Goal: Task Accomplishment & Management: Use online tool/utility

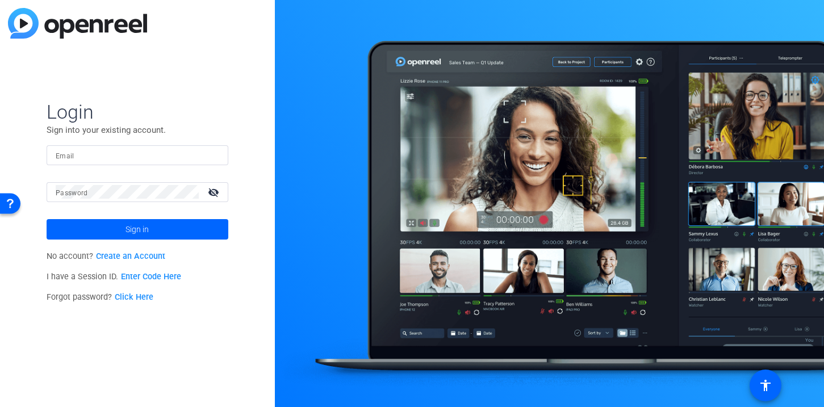
click at [136, 157] on input "Email" at bounding box center [138, 155] width 164 height 14
type input "[EMAIL_ADDRESS][DOMAIN_NAME]"
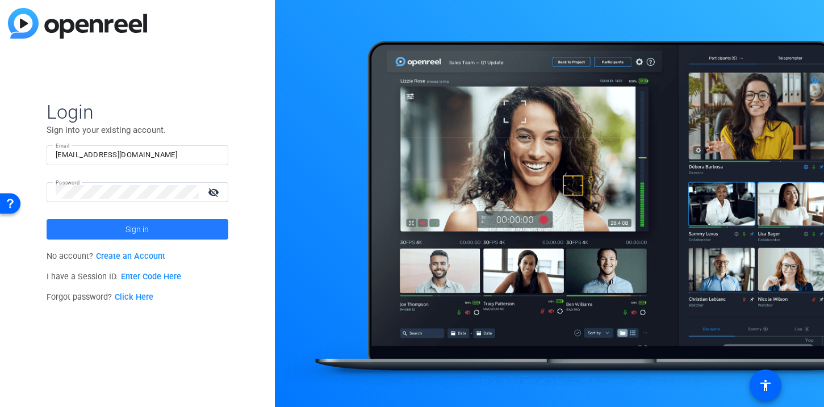
click at [151, 228] on span at bounding box center [138, 229] width 182 height 27
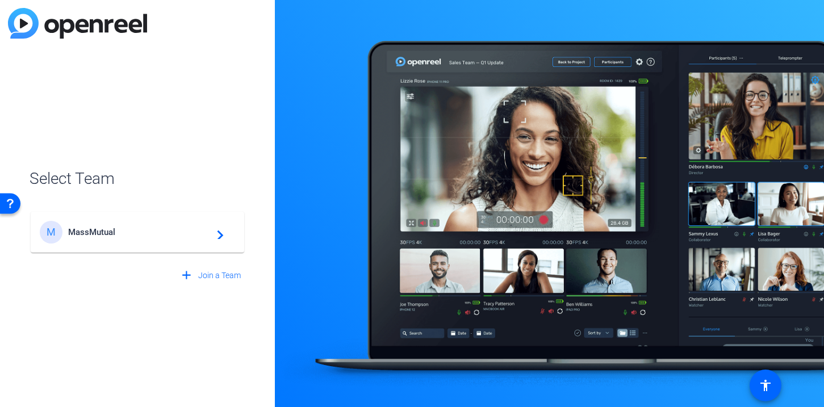
click at [79, 234] on span "MassMutual" at bounding box center [139, 232] width 142 height 10
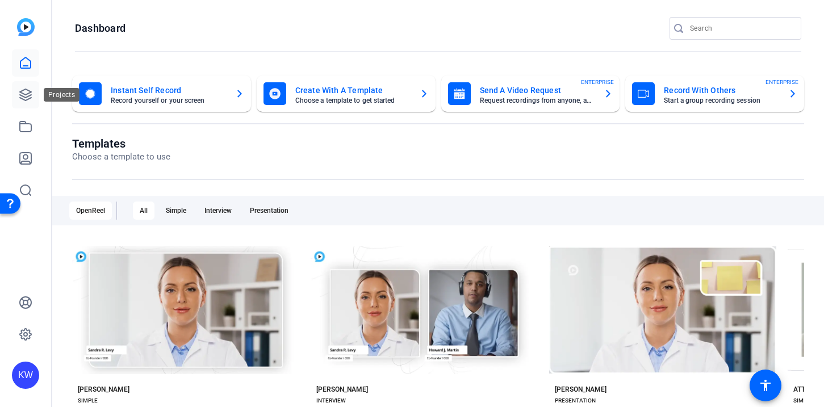
click at [20, 90] on icon at bounding box center [26, 95] width 14 height 14
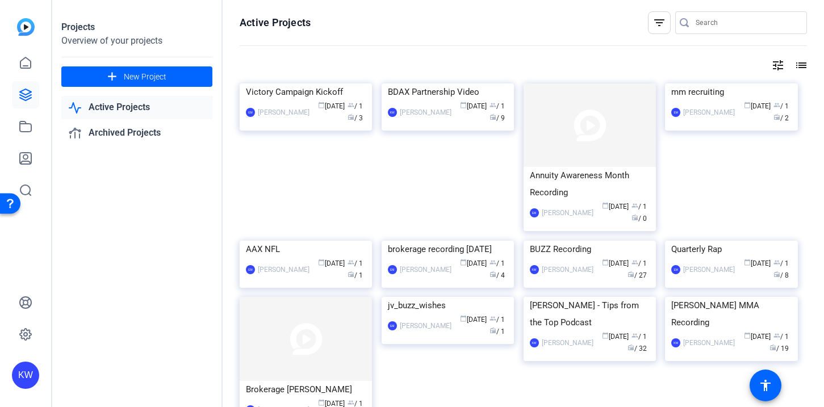
click at [712, 27] on input "Search" at bounding box center [747, 23] width 102 height 14
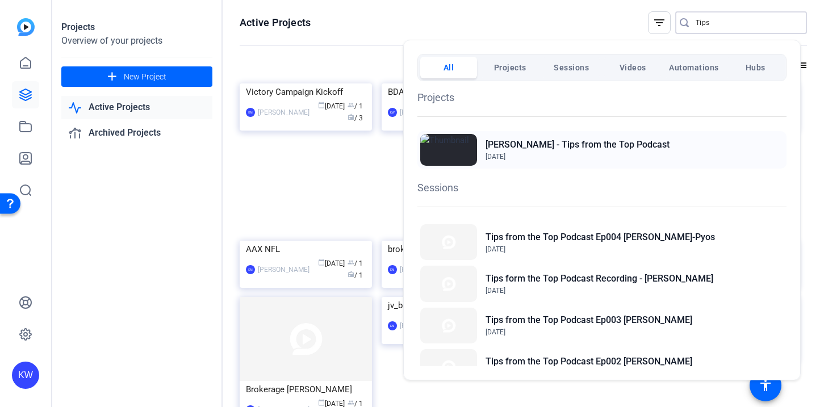
type input "Tips"
click at [622, 144] on h2 "[PERSON_NAME] - Tips from the Top Podcast" at bounding box center [578, 145] width 184 height 14
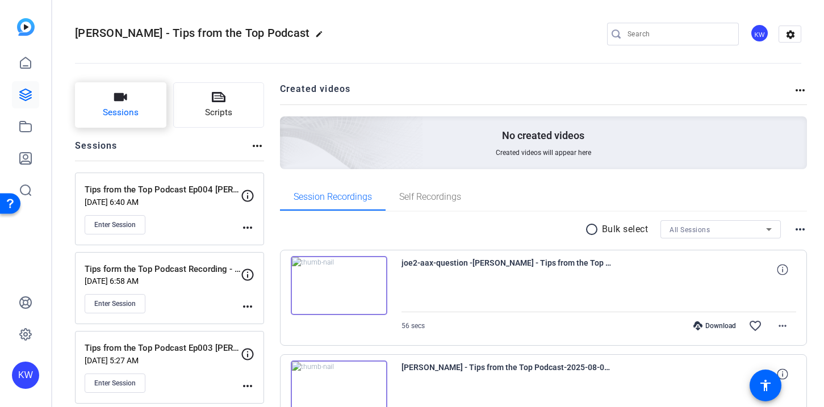
click at [117, 116] on span "Sessions" at bounding box center [121, 112] width 36 height 13
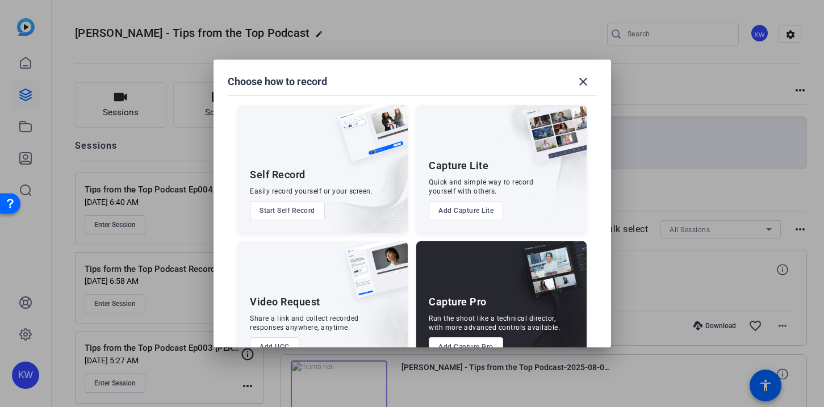
click at [465, 343] on button "Add Capture Pro" at bounding box center [466, 346] width 74 height 19
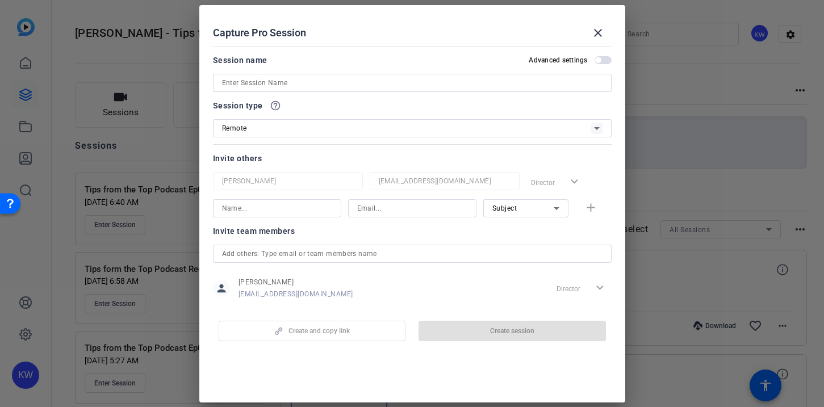
click at [277, 82] on input at bounding box center [412, 83] width 381 height 14
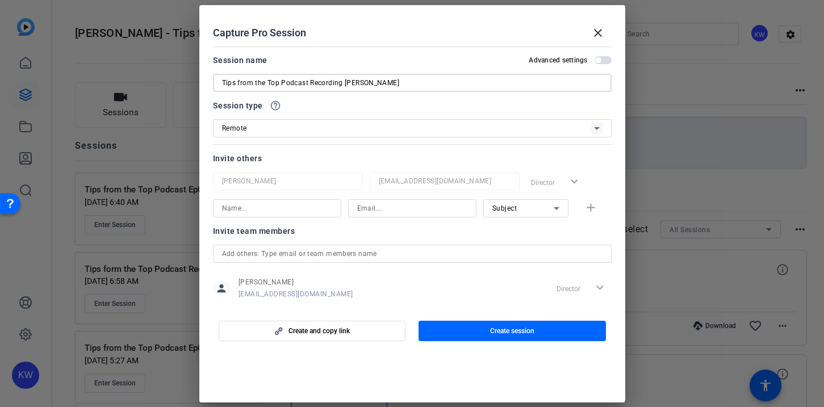
click at [281, 82] on input "Tips from the Top Podcast Recording Alejandro" at bounding box center [412, 83] width 381 height 14
click at [415, 84] on input "Tips from the Top Ep 05 Podcast Recording Alejandro" at bounding box center [412, 83] width 381 height 14
type input "Tips from the Top Ep 05 Podcast Recording [PERSON_NAME]"
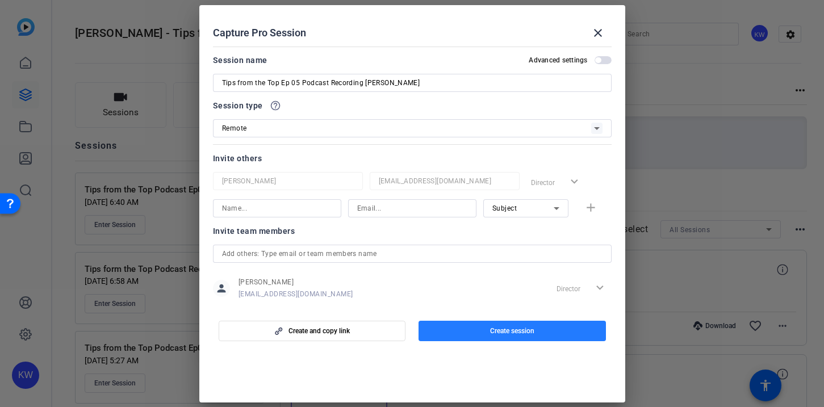
click at [512, 331] on span "Create session" at bounding box center [512, 331] width 44 height 9
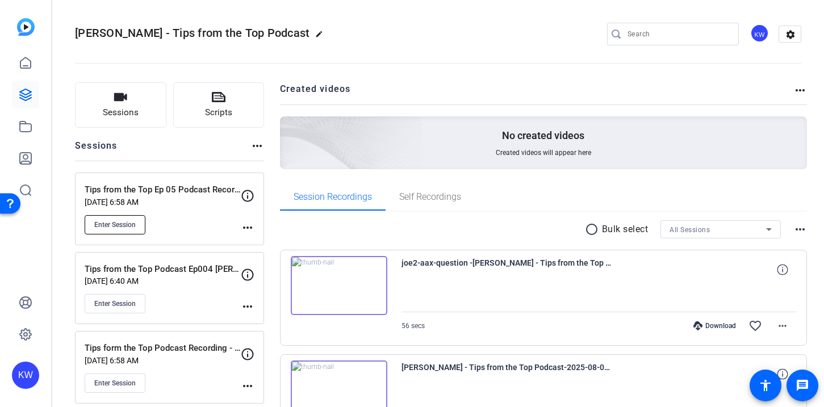
click at [116, 220] on span "Enter Session" at bounding box center [114, 224] width 41 height 9
click at [122, 227] on span "Enter Session" at bounding box center [114, 224] width 41 height 9
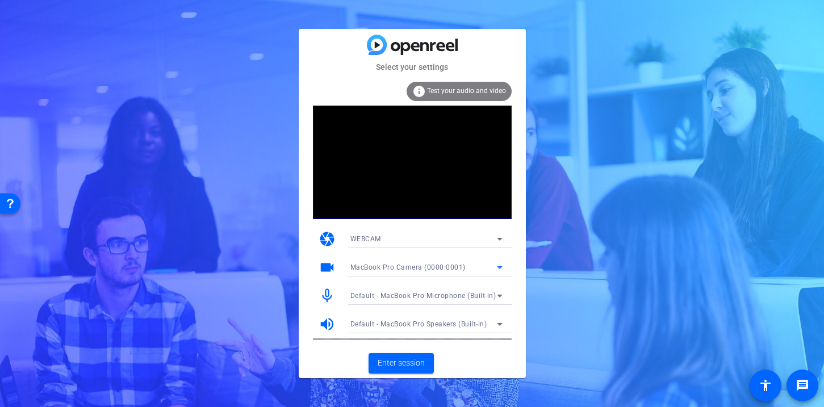
click at [490, 266] on div "MacBook Pro Camera (0000:0001)" at bounding box center [424, 267] width 147 height 14
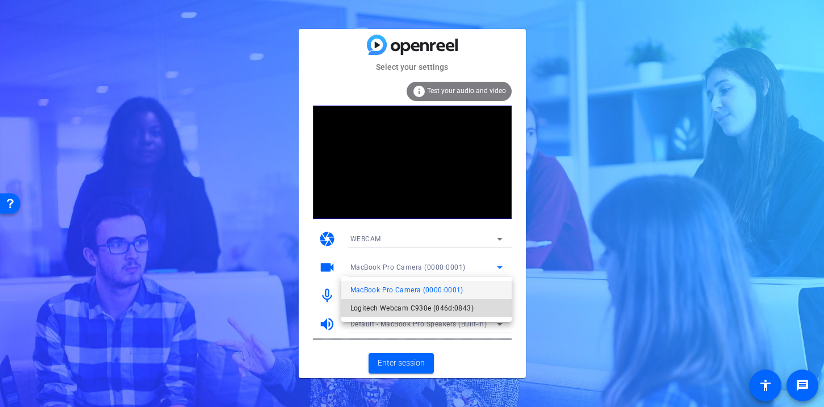
click at [430, 307] on span "Logitech Webcam C930e (046d:0843)" at bounding box center [412, 309] width 123 height 14
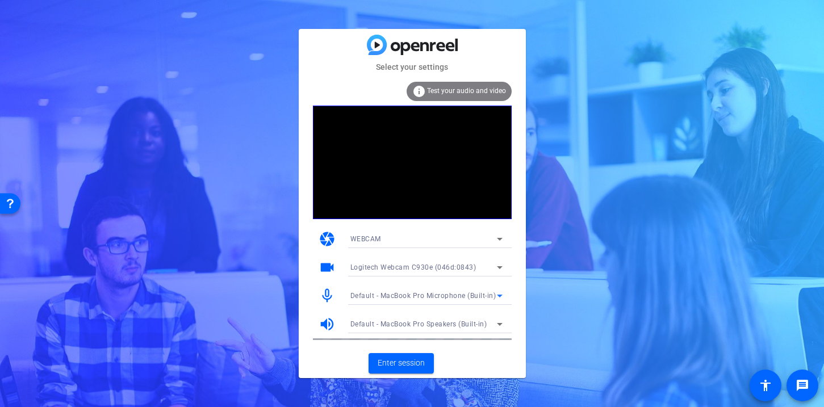
click at [438, 295] on span "Default - MacBook Pro Microphone (Built-in)" at bounding box center [424, 296] width 146 height 8
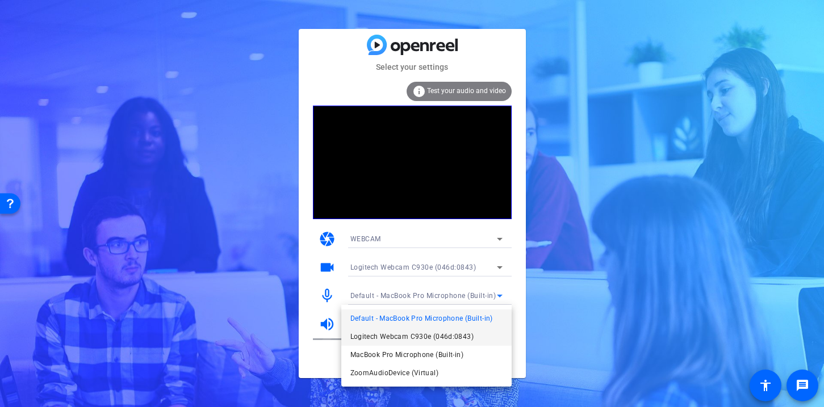
click at [396, 340] on span "Logitech Webcam C930e (046d:0843)" at bounding box center [412, 337] width 123 height 14
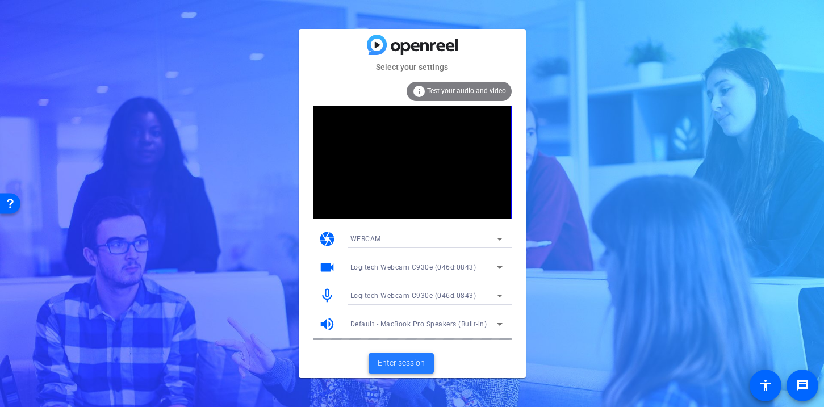
click at [398, 367] on span "Enter session" at bounding box center [401, 363] width 47 height 12
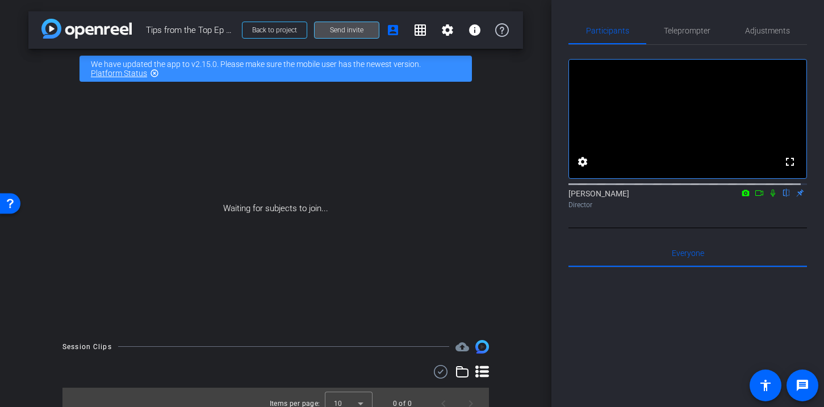
click at [334, 30] on span "Send invite" at bounding box center [347, 30] width 34 height 9
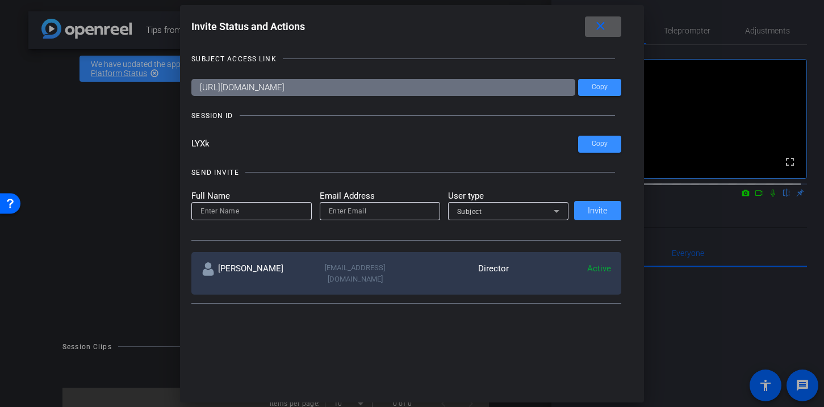
click at [252, 215] on input at bounding box center [252, 212] width 102 height 14
click at [388, 215] on input "email" at bounding box center [380, 212] width 102 height 14
paste input "[EMAIL_ADDRESS][DOMAIN_NAME]"
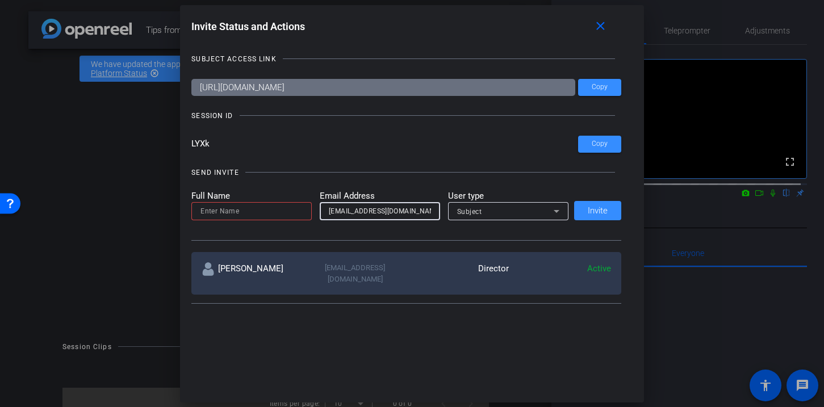
type input "[EMAIL_ADDRESS][DOMAIN_NAME]"
click at [258, 217] on input at bounding box center [252, 212] width 102 height 14
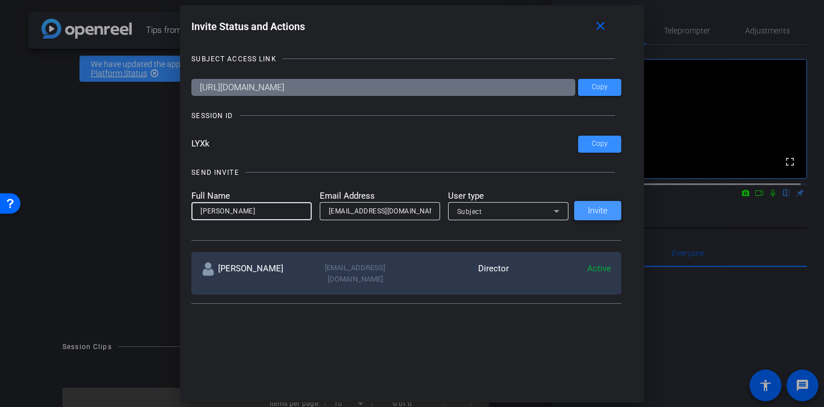
type input "[PERSON_NAME]"
click at [598, 212] on span "Invite" at bounding box center [598, 211] width 20 height 9
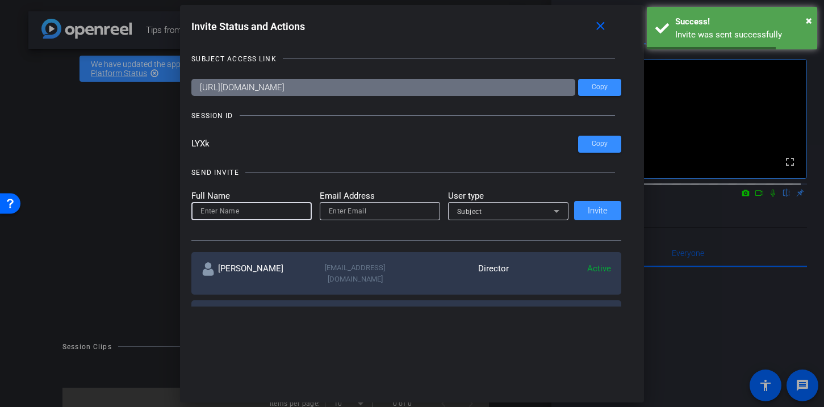
click at [237, 209] on input at bounding box center [252, 212] width 102 height 14
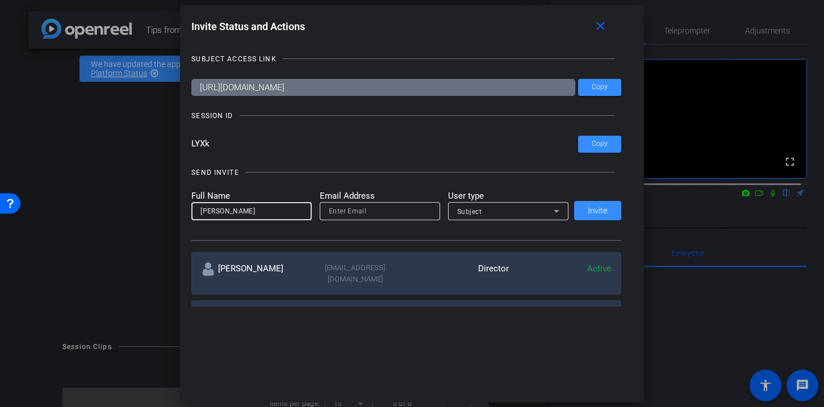
paste input "[EMAIL_ADDRESS][DOMAIN_NAME]"
type input "[PERSON_NAME]"
click at [336, 214] on input "email" at bounding box center [380, 212] width 102 height 14
paste input "[EMAIL_ADDRESS][DOMAIN_NAME]"
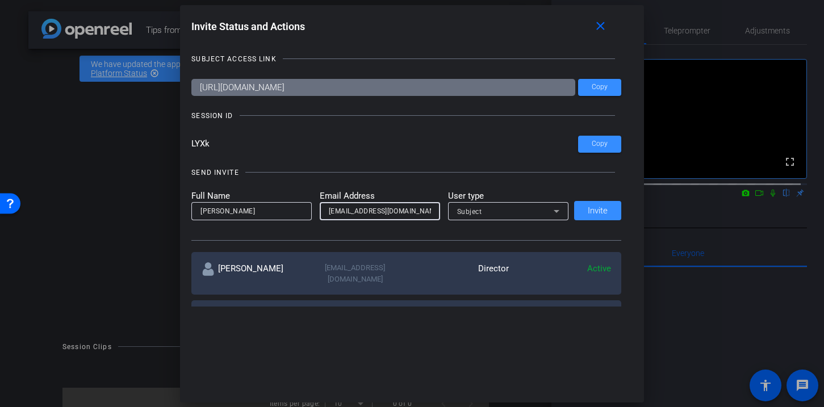
scroll to position [0, 9]
type input "[EMAIL_ADDRESS][DOMAIN_NAME]"
click at [597, 215] on span "Invite" at bounding box center [598, 211] width 20 height 9
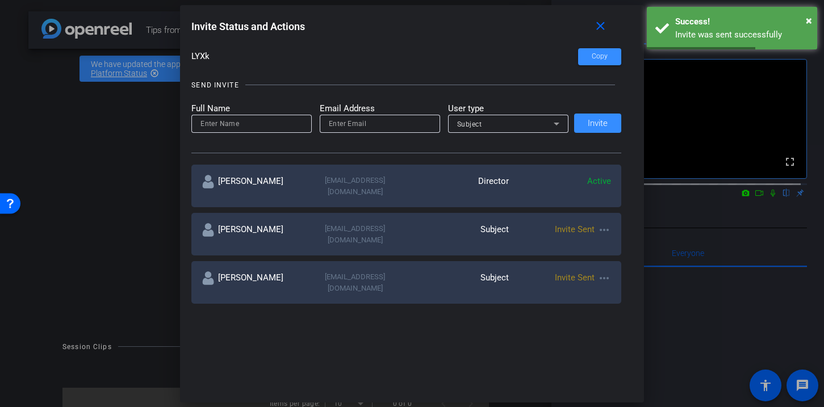
scroll to position [90, 0]
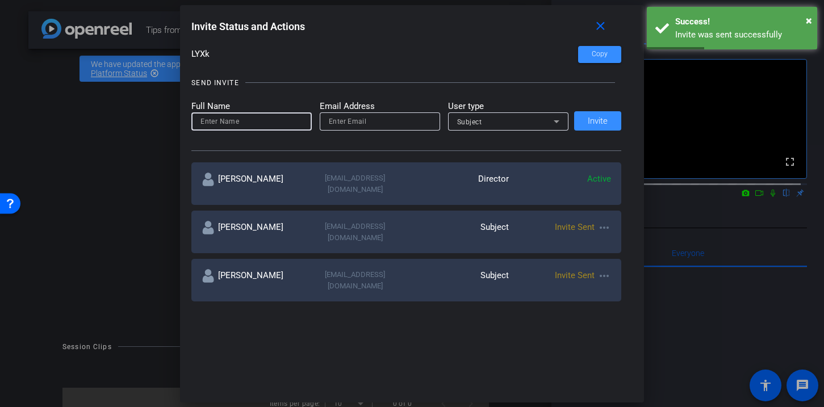
click at [259, 122] on input at bounding box center [252, 122] width 102 height 14
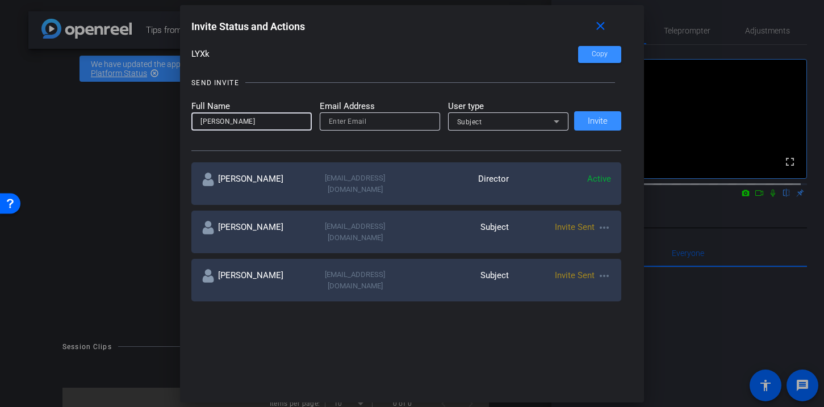
type input "[PERSON_NAME]"
click at [370, 122] on input "email" at bounding box center [380, 122] width 102 height 14
paste input "[EMAIL_ADDRESS][DOMAIN_NAME]"
type input "[EMAIL_ADDRESS][DOMAIN_NAME]"
click at [544, 126] on div "Subject" at bounding box center [505, 122] width 97 height 14
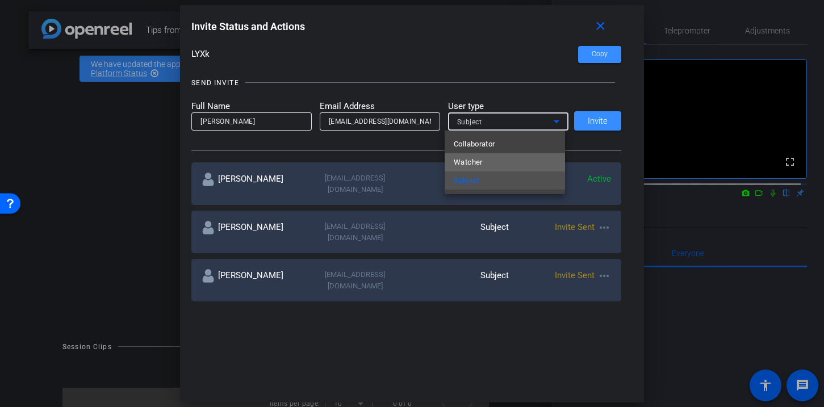
click at [501, 160] on mat-option "Watcher" at bounding box center [505, 162] width 120 height 18
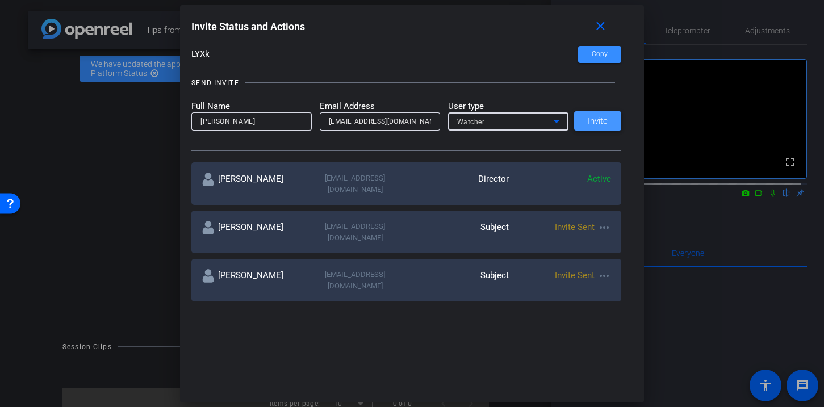
click at [601, 122] on span "Invite" at bounding box center [598, 121] width 20 height 9
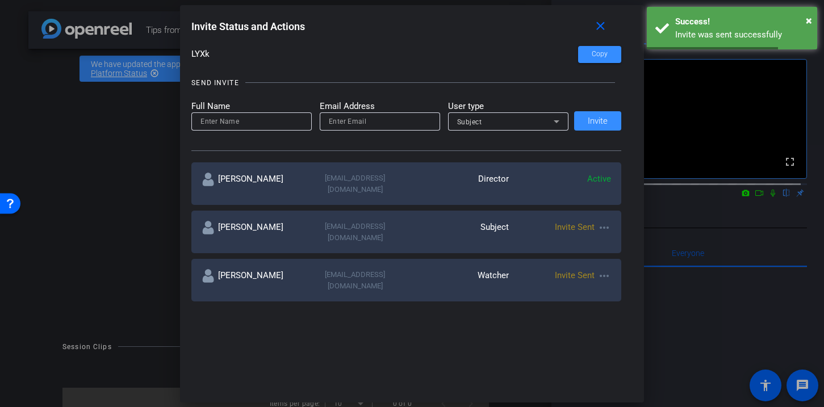
click at [227, 123] on input at bounding box center [252, 122] width 102 height 14
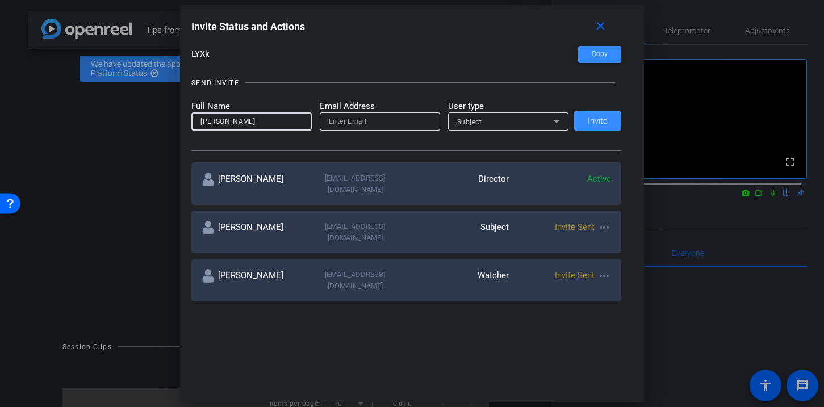
type input "[PERSON_NAME]"
click at [334, 126] on input "email" at bounding box center [380, 122] width 102 height 14
paste input "[EMAIL_ADDRESS][DOMAIN_NAME]"
type input "[EMAIL_ADDRESS][DOMAIN_NAME]"
click at [550, 122] on icon at bounding box center [557, 122] width 14 height 14
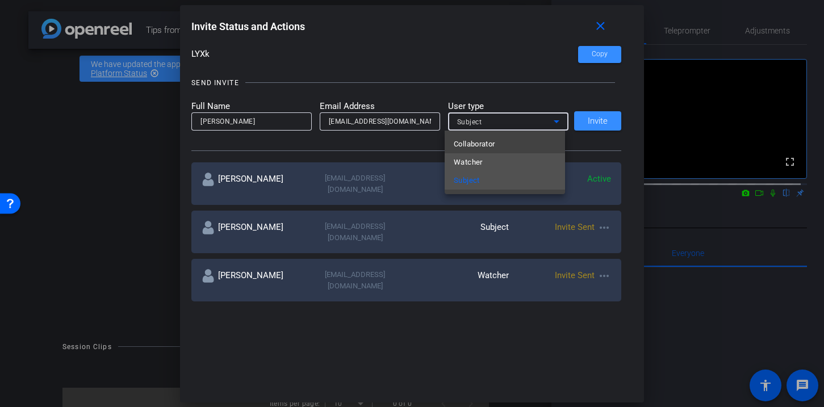
click at [499, 158] on mat-option "Watcher" at bounding box center [505, 162] width 120 height 18
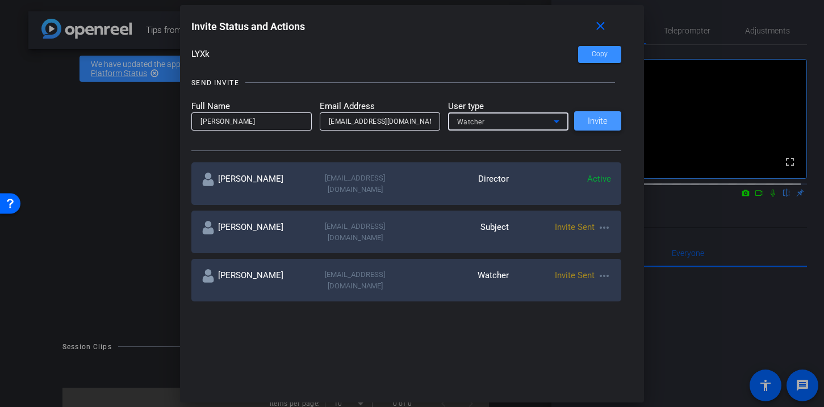
click at [590, 125] on span "Invite" at bounding box center [598, 121] width 20 height 9
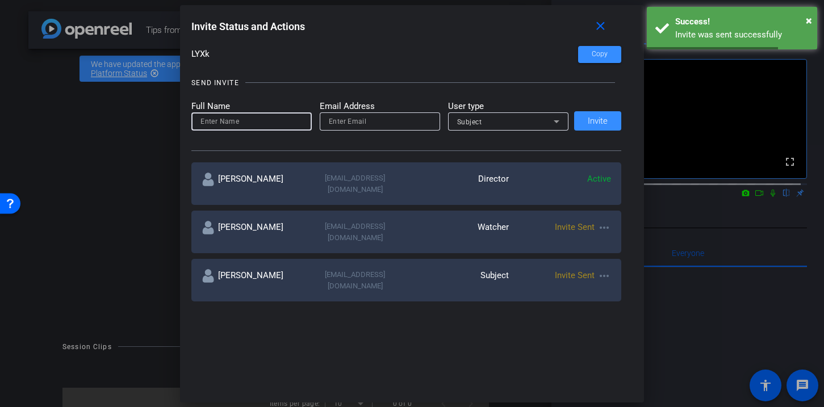
click at [275, 120] on input at bounding box center [252, 122] width 102 height 14
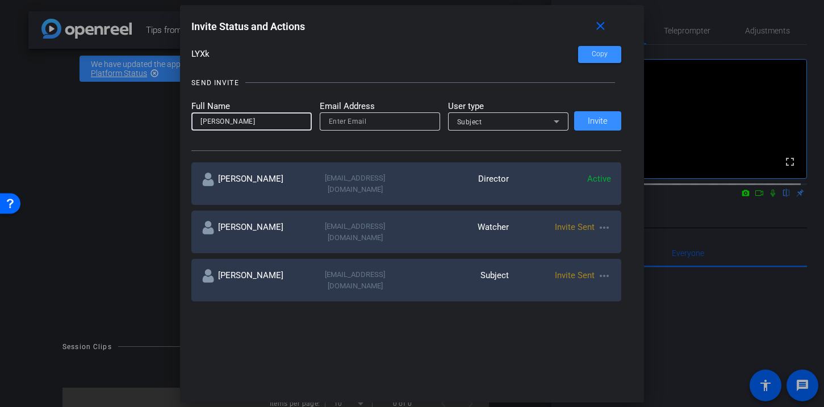
type input "[PERSON_NAME]"
click at [386, 123] on input "email" at bounding box center [380, 122] width 102 height 14
paste input "[EMAIL_ADDRESS][DOMAIN_NAME]"
type input "[EMAIL_ADDRESS][DOMAIN_NAME]"
click at [519, 121] on div "Subject" at bounding box center [505, 122] width 97 height 14
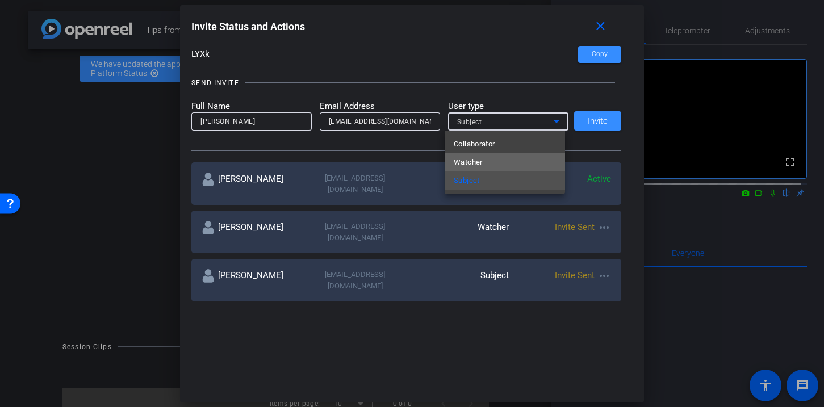
click at [510, 159] on mat-option "Watcher" at bounding box center [505, 162] width 120 height 18
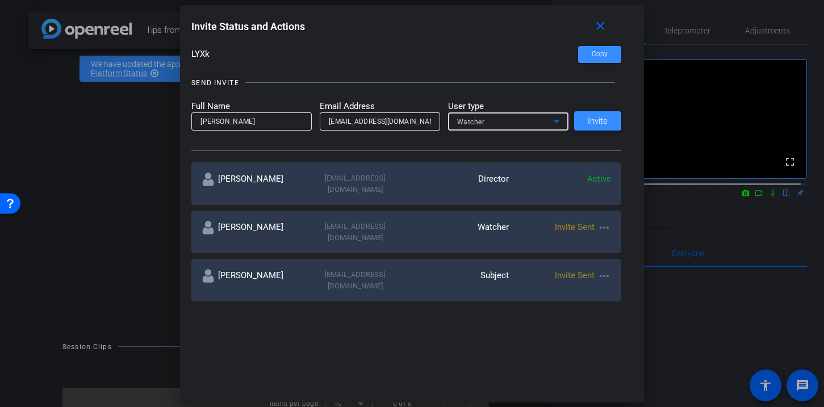
click at [599, 123] on span "Invite" at bounding box center [598, 121] width 20 height 9
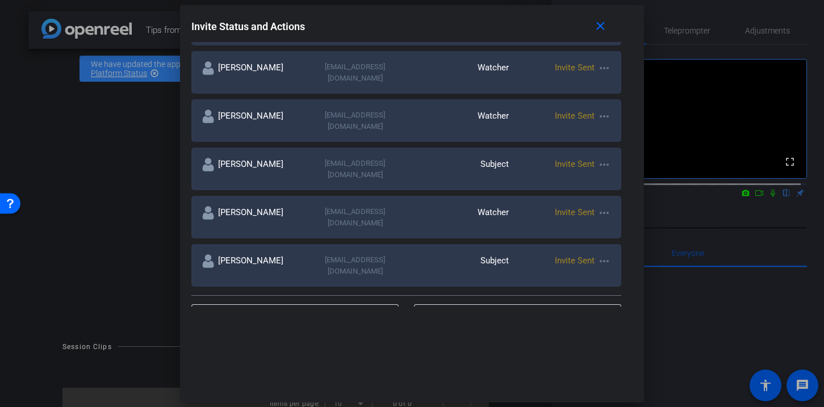
scroll to position [207, 0]
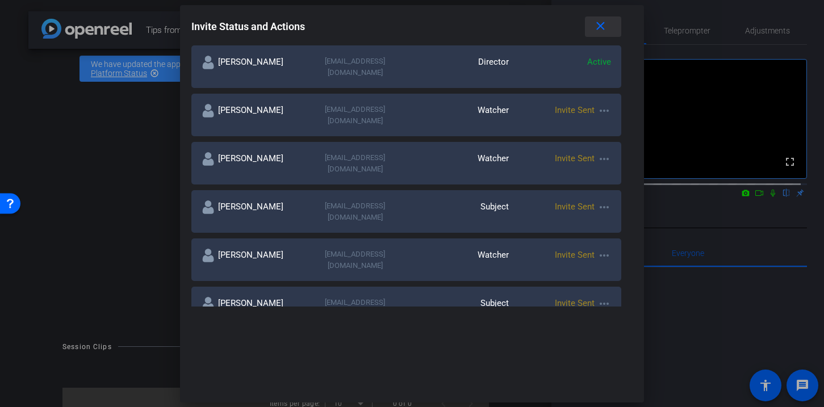
click at [605, 27] on mat-icon "close" at bounding box center [601, 26] width 14 height 14
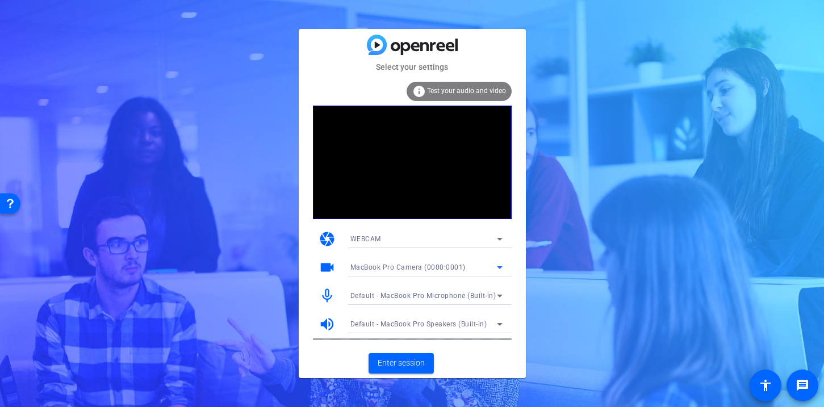
click at [501, 266] on icon at bounding box center [500, 267] width 6 height 3
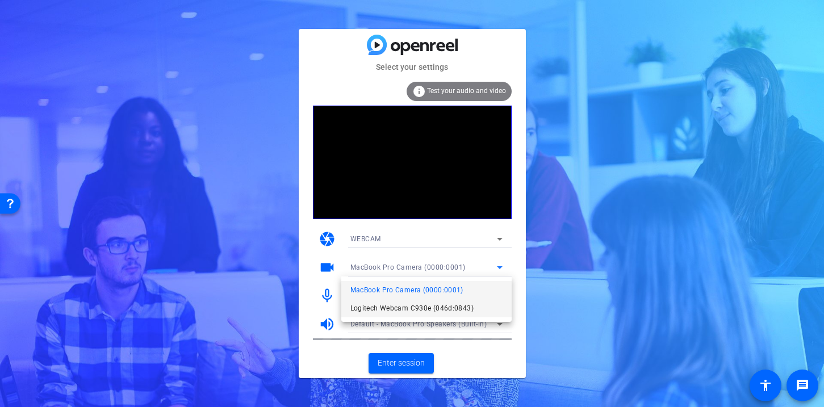
click at [471, 305] on span "Logitech Webcam C930e (046d:0843)" at bounding box center [412, 309] width 123 height 14
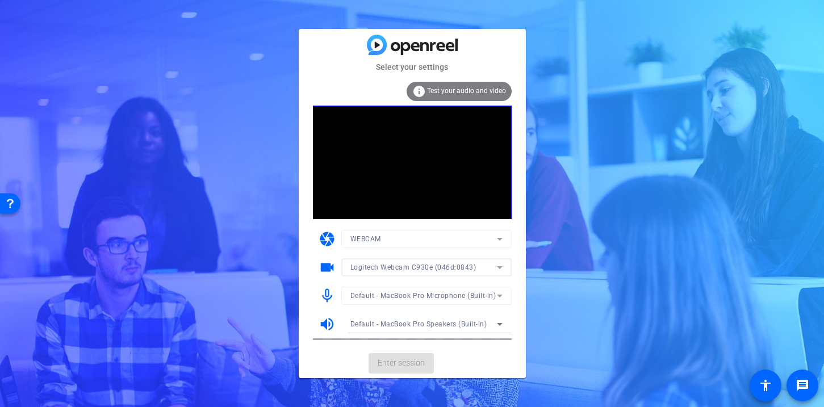
click at [478, 298] on mat-form-field "Default - MacBook Pro Microphone (Built-in)" at bounding box center [426, 296] width 170 height 18
click at [402, 300] on div "Default - MacBook Pro Microphone (Built-in)" at bounding box center [424, 296] width 147 height 14
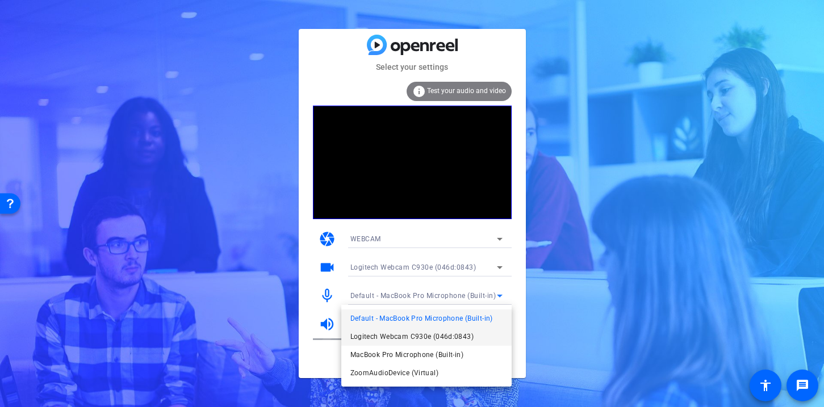
click at [392, 334] on span "Logitech Webcam C930e (046d:0843)" at bounding box center [412, 337] width 123 height 14
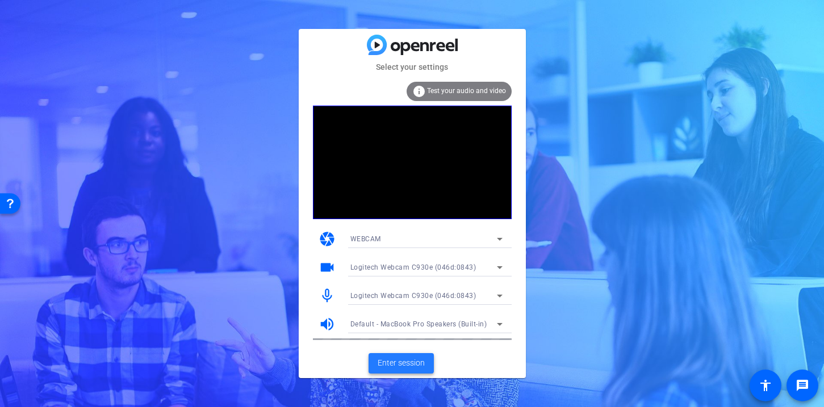
click at [406, 369] on span "Enter session" at bounding box center [401, 363] width 47 height 12
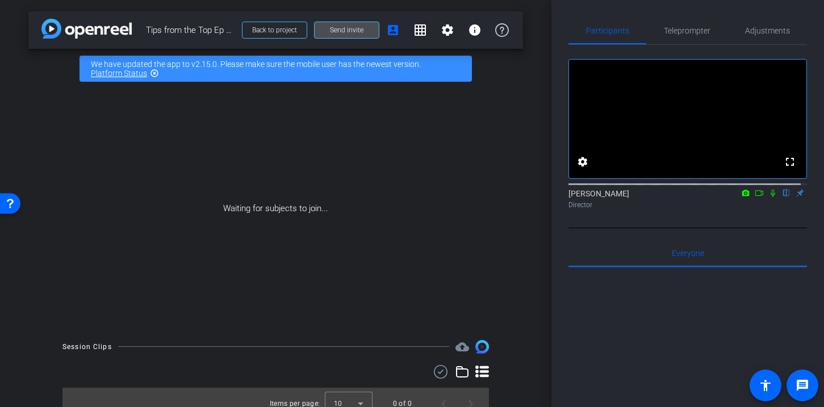
click at [344, 27] on span "Send invite" at bounding box center [347, 30] width 34 height 9
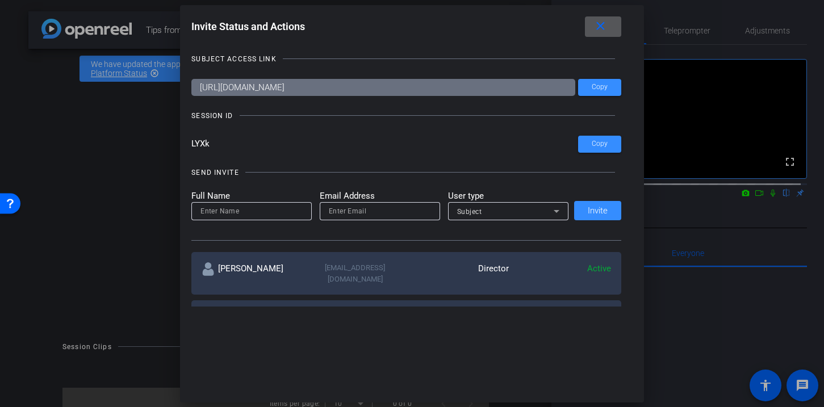
click at [241, 209] on input at bounding box center [252, 212] width 102 height 14
type input "[PERSON_NAME]"
drag, startPoint x: 370, startPoint y: 209, endPoint x: 360, endPoint y: 211, distance: 10.4
click at [370, 209] on input "email" at bounding box center [380, 212] width 102 height 14
paste input "[EMAIL_ADDRESS][DOMAIN_NAME]"
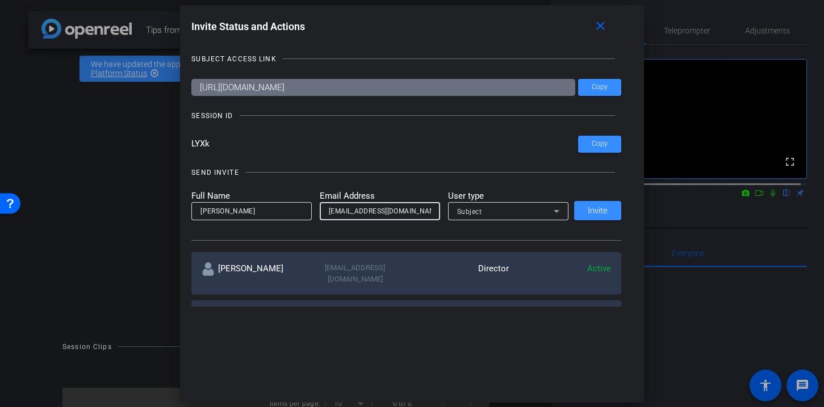
type input "[EMAIL_ADDRESS][DOMAIN_NAME]"
click at [554, 214] on icon at bounding box center [557, 212] width 14 height 14
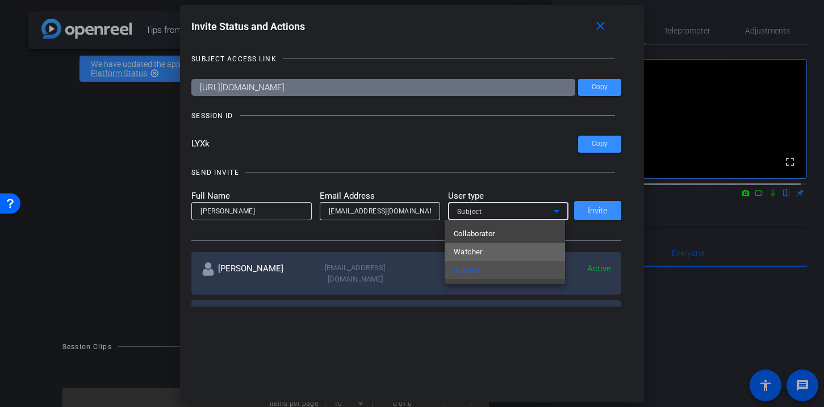
click at [516, 249] on mat-option "Watcher" at bounding box center [505, 252] width 120 height 18
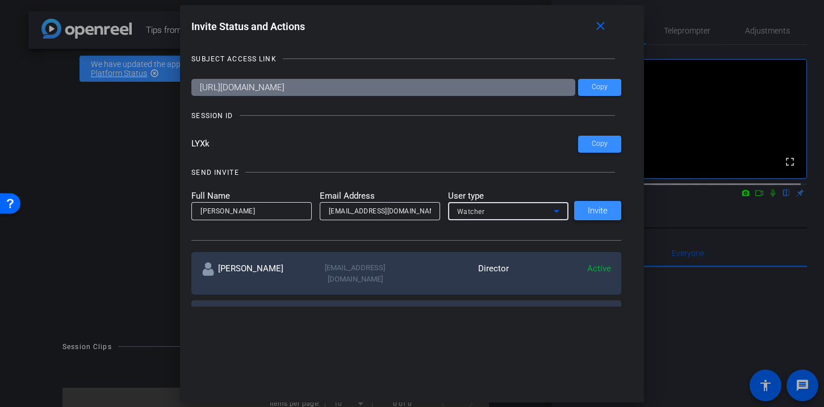
drag, startPoint x: 595, startPoint y: 212, endPoint x: 554, endPoint y: 222, distance: 42.6
click at [595, 212] on span "Invite" at bounding box center [598, 211] width 20 height 9
click at [602, 29] on mat-icon "close" at bounding box center [601, 26] width 14 height 14
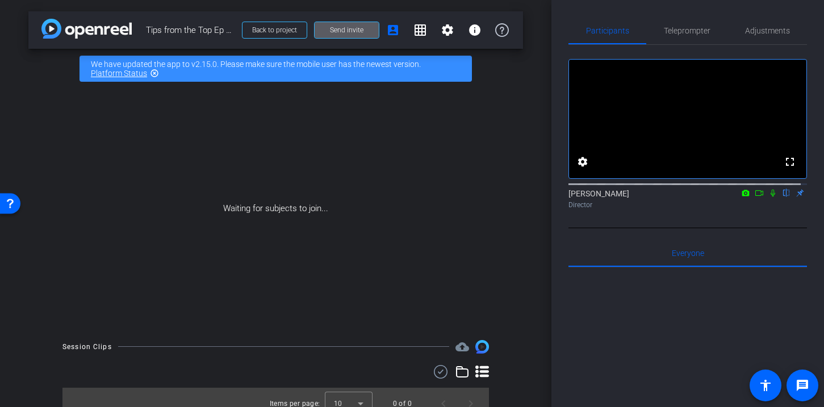
click at [755, 197] on icon at bounding box center [759, 193] width 9 height 8
click at [782, 197] on icon at bounding box center [786, 193] width 9 height 8
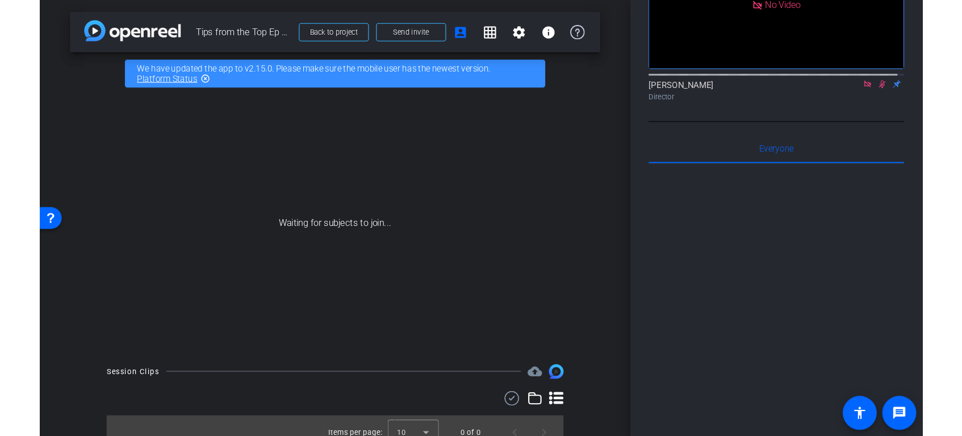
scroll to position [117, 0]
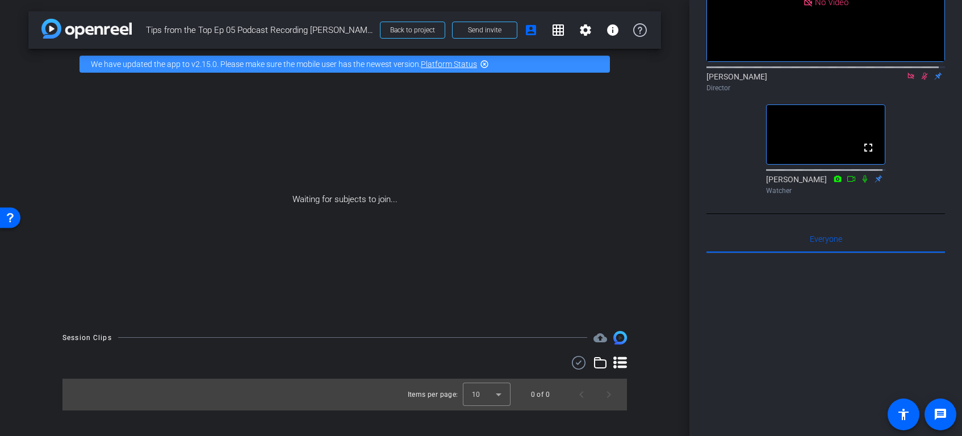
click at [824, 79] on icon at bounding box center [911, 76] width 6 height 6
click at [824, 80] on icon at bounding box center [911, 76] width 9 height 8
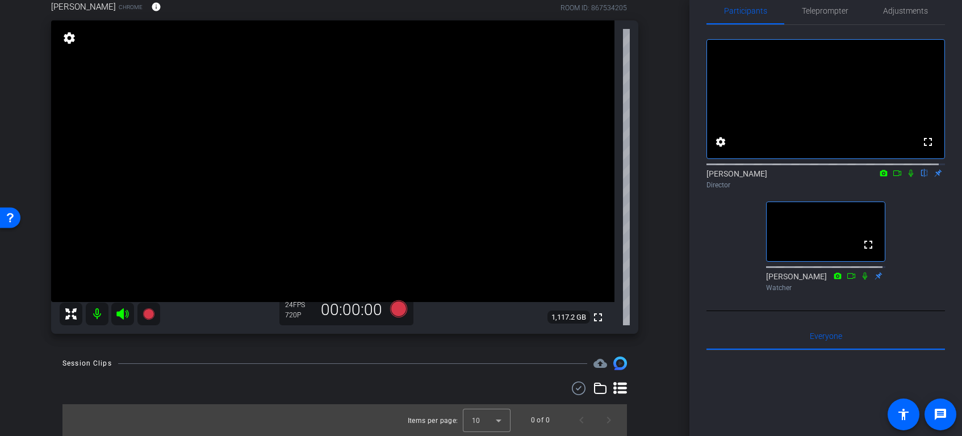
scroll to position [0, 0]
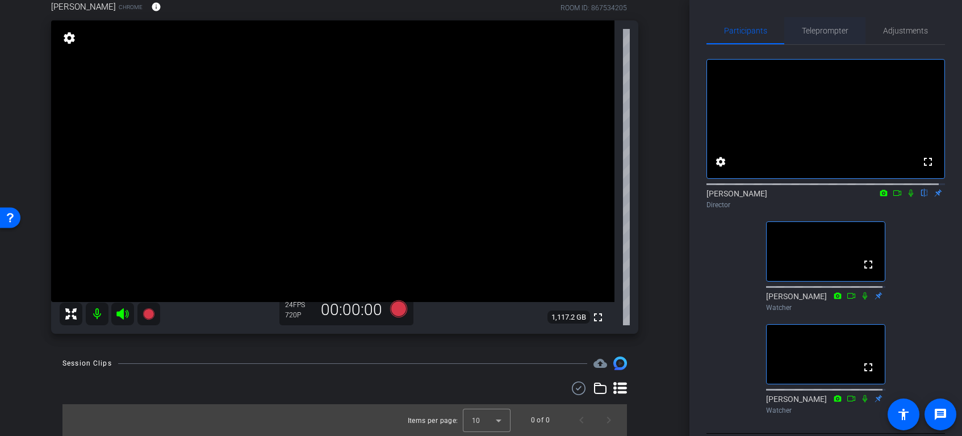
click at [824, 30] on span "Teleprompter" at bounding box center [825, 31] width 47 height 8
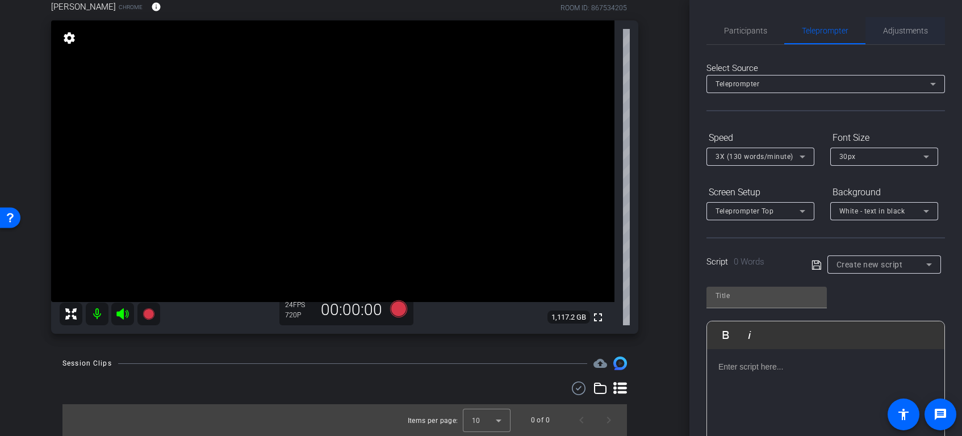
click at [824, 29] on span "Adjustments" at bounding box center [906, 31] width 45 height 8
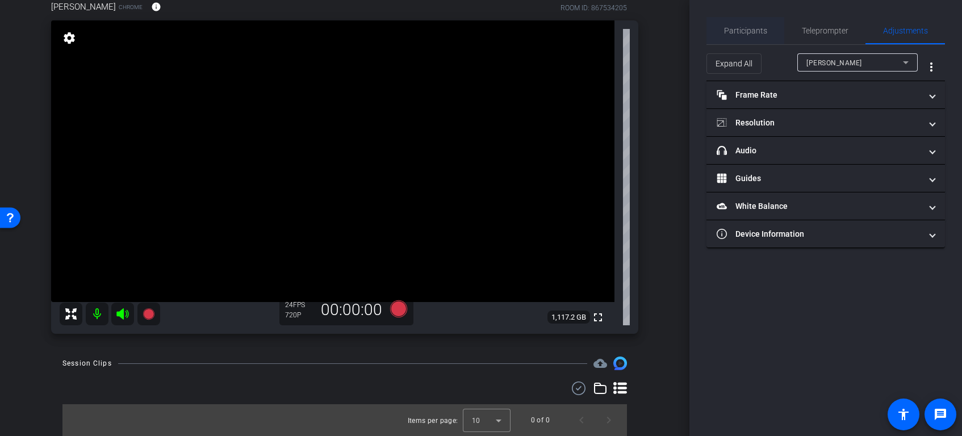
click at [750, 34] on span "Participants" at bounding box center [745, 31] width 43 height 8
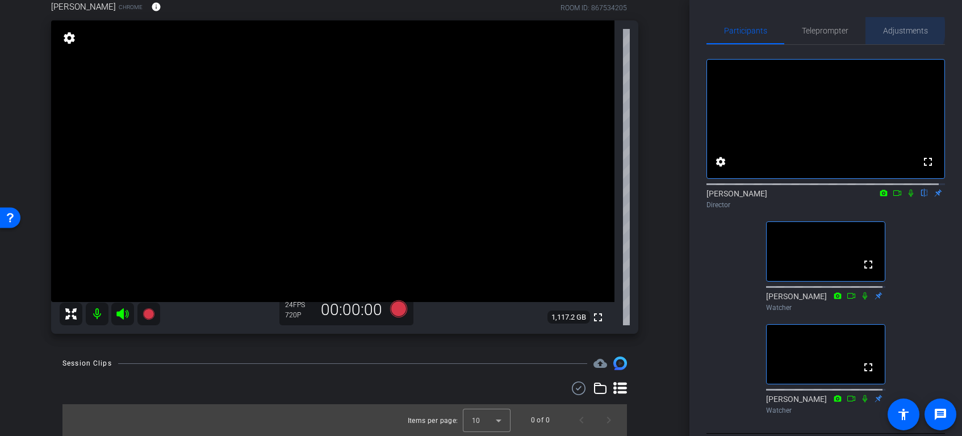
click at [824, 28] on span "Adjustments" at bounding box center [906, 31] width 45 height 8
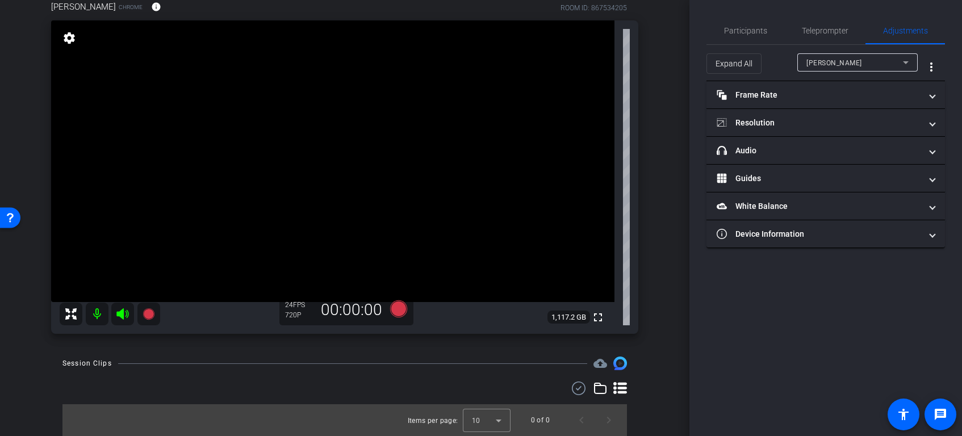
click at [824, 63] on icon at bounding box center [906, 63] width 14 height 14
click at [824, 64] on div at bounding box center [481, 218] width 962 height 436
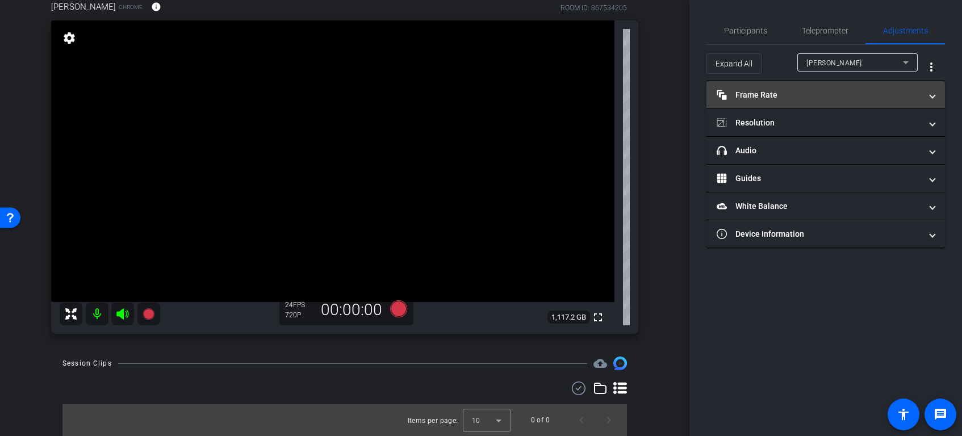
click at [823, 95] on mat-panel-title "Frame Rate Frame Rate" at bounding box center [819, 95] width 205 height 12
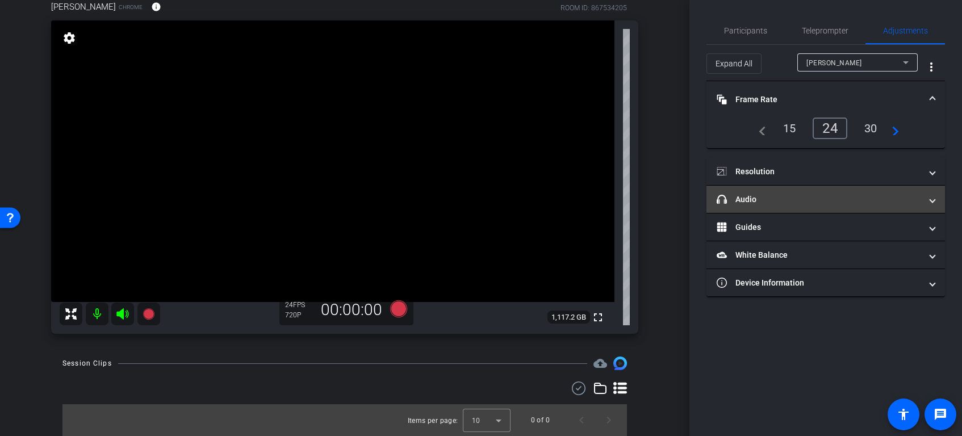
click at [824, 203] on span at bounding box center [933, 200] width 5 height 12
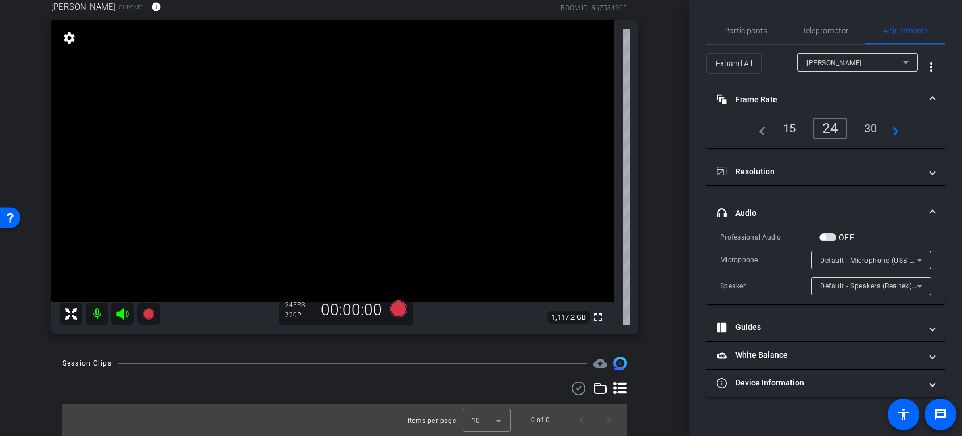
click at [824, 283] on icon at bounding box center [920, 287] width 14 height 14
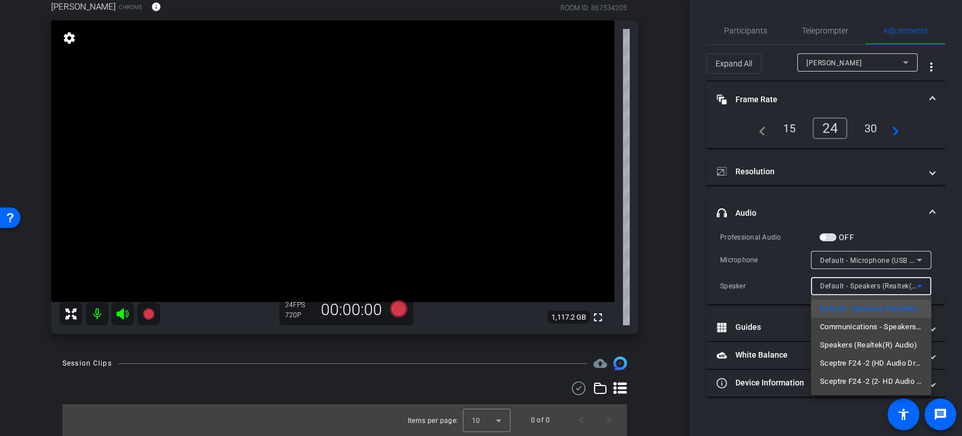
click at [755, 31] on div at bounding box center [481, 218] width 962 height 436
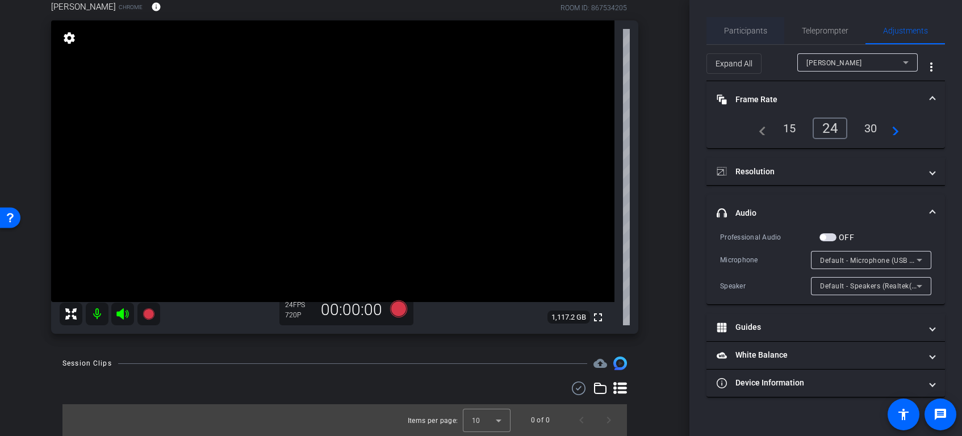
click at [755, 32] on span "Participants" at bounding box center [745, 31] width 43 height 8
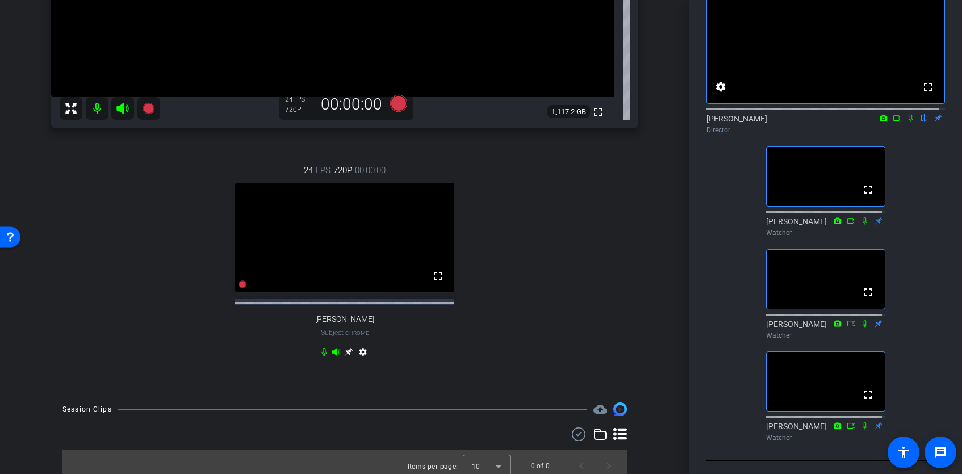
scroll to position [313, 0]
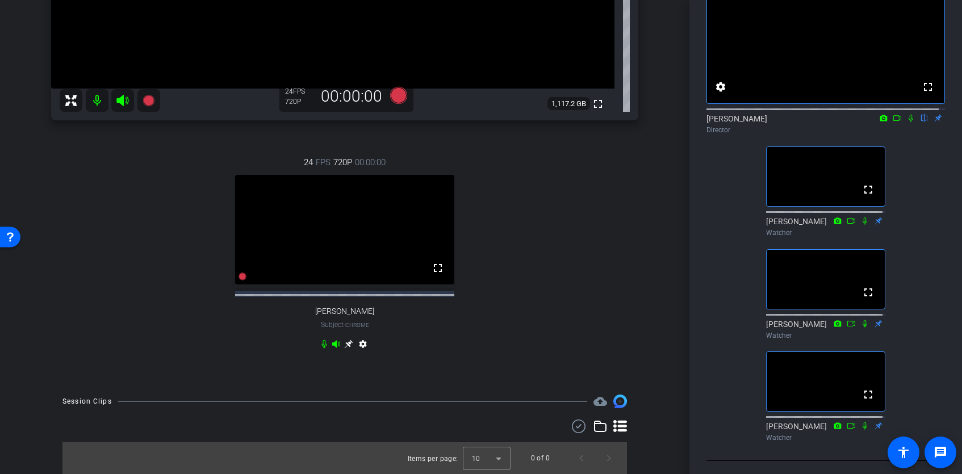
drag, startPoint x: 690, startPoint y: 272, endPoint x: 690, endPoint y: 302, distance: 29.6
click at [691, 303] on div "Participants Teleprompter Adjustments fullscreen settings [PERSON_NAME] flip Di…" at bounding box center [826, 237] width 273 height 474
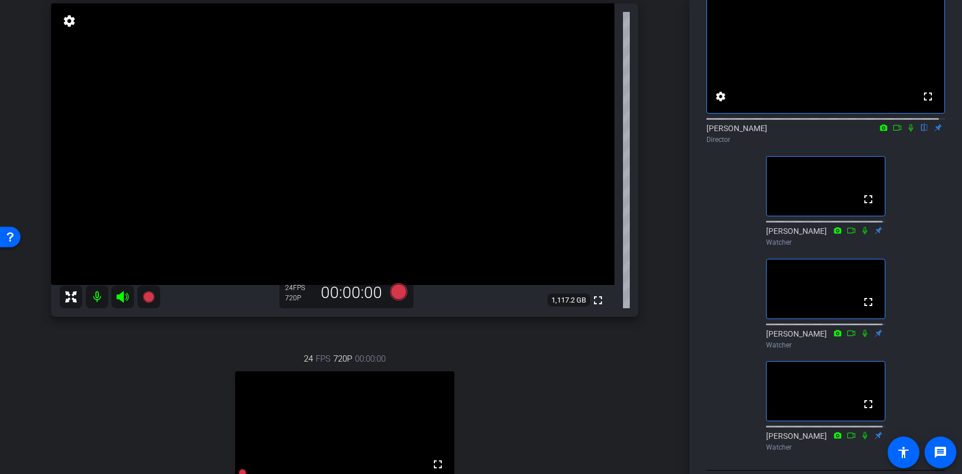
scroll to position [155, 0]
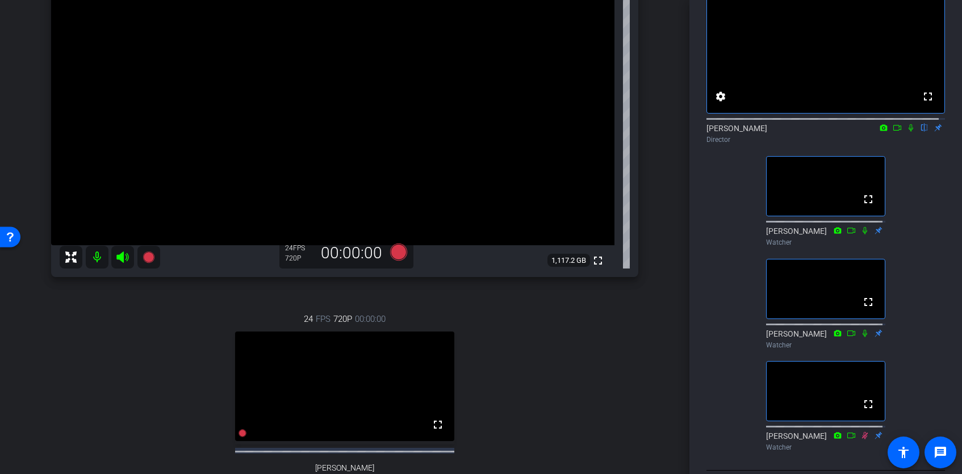
drag, startPoint x: 689, startPoint y: 215, endPoint x: 685, endPoint y: 189, distance: 25.9
click at [685, 189] on div "arrow_back Tips from the Top Ep 05 Podcast Recording [PERSON_NAME] Back to proj…" at bounding box center [481, 237] width 962 height 474
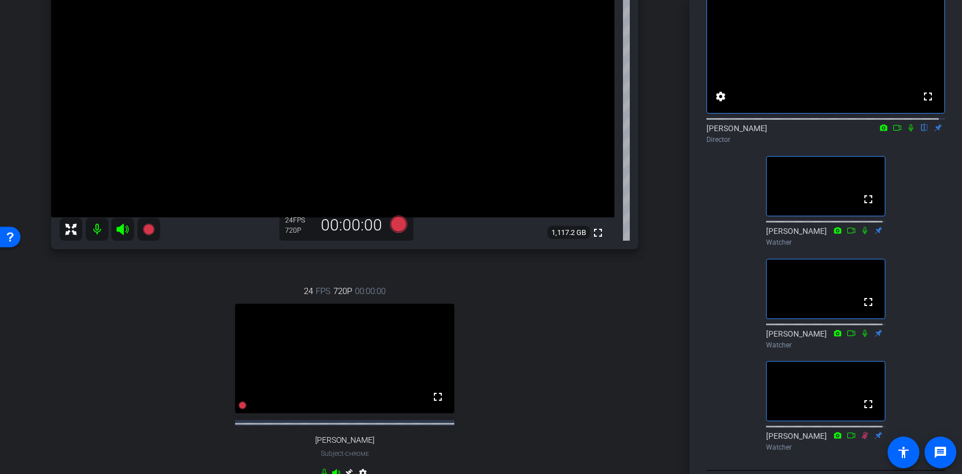
scroll to position [184, 0]
click at [396, 225] on icon at bounding box center [398, 223] width 17 height 17
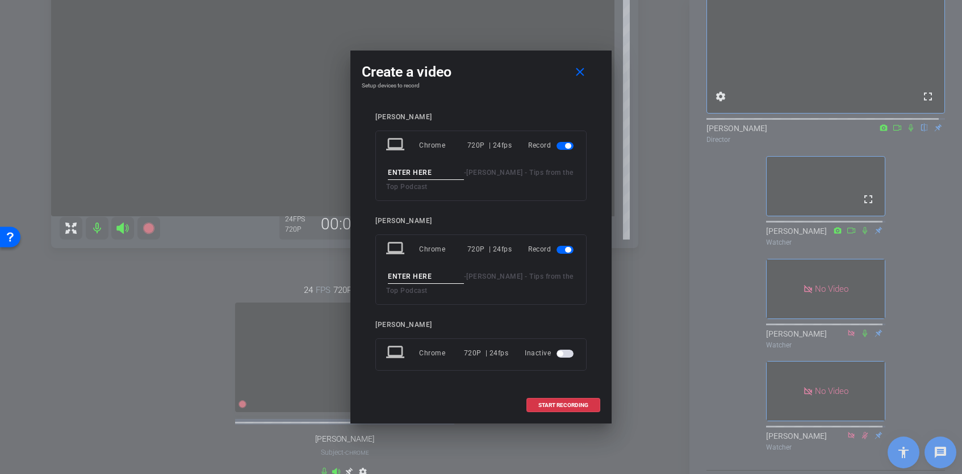
click at [434, 170] on input at bounding box center [426, 173] width 76 height 14
type input "Alex 1"
click at [411, 274] on input at bounding box center [426, 277] width 76 height 14
type input "[PERSON_NAME] 1"
click at [574, 406] on span "START RECORDING" at bounding box center [564, 406] width 50 height 6
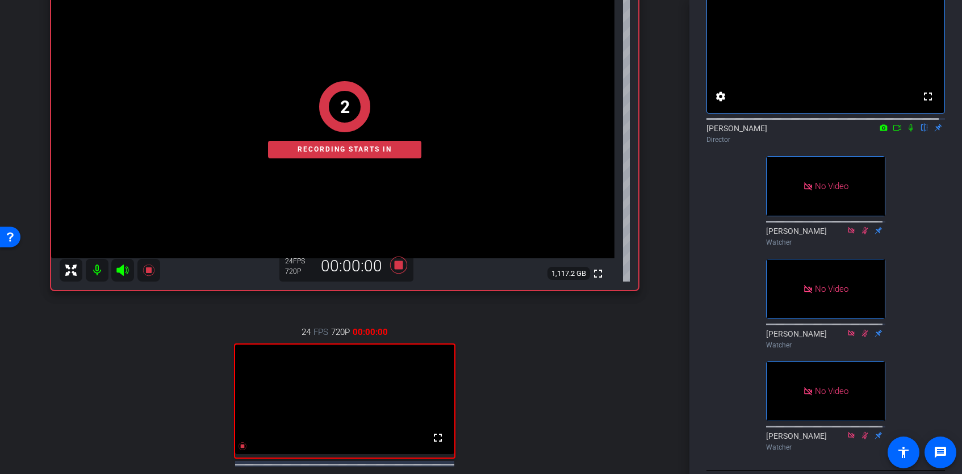
scroll to position [134, 0]
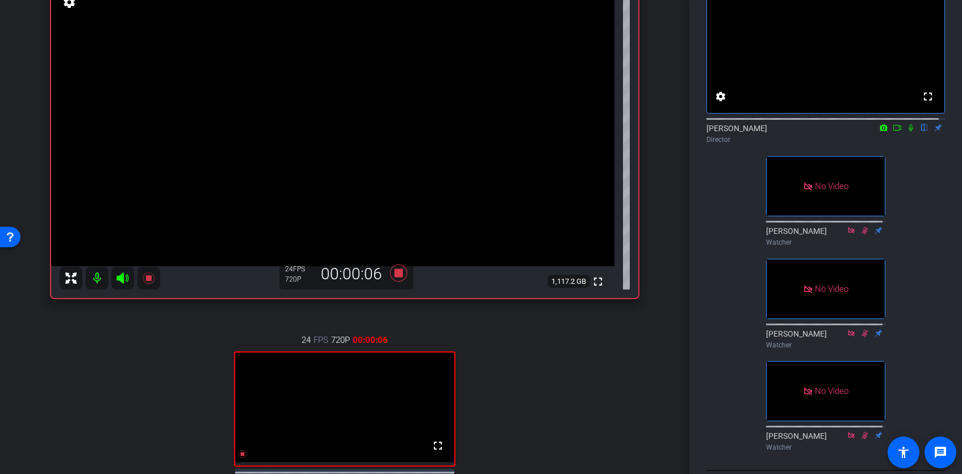
click at [824, 132] on icon at bounding box center [897, 128] width 9 height 8
click at [824, 132] on icon at bounding box center [924, 128] width 9 height 8
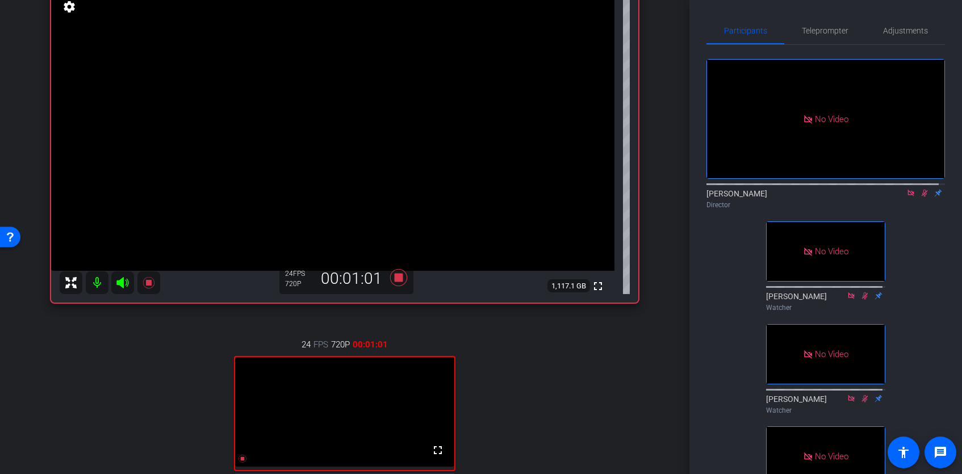
scroll to position [127, 0]
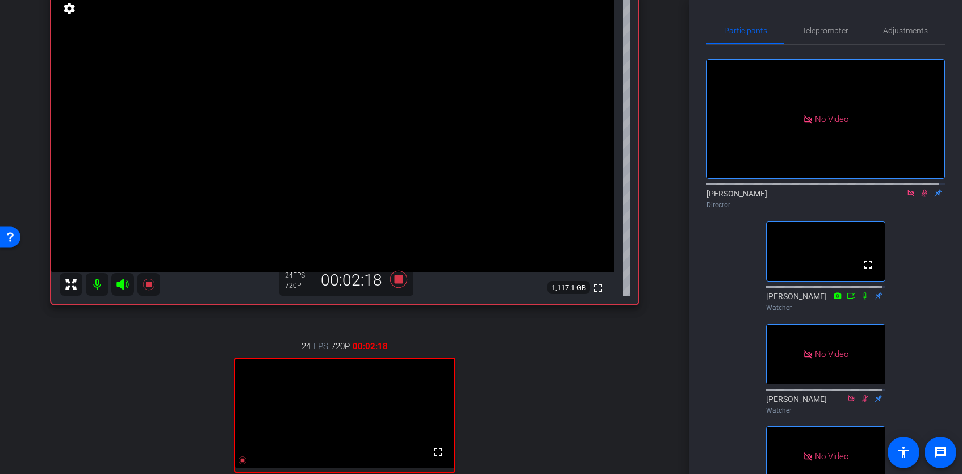
click at [824, 196] on icon at bounding box center [911, 193] width 6 height 6
click at [824, 197] on icon at bounding box center [911, 193] width 9 height 8
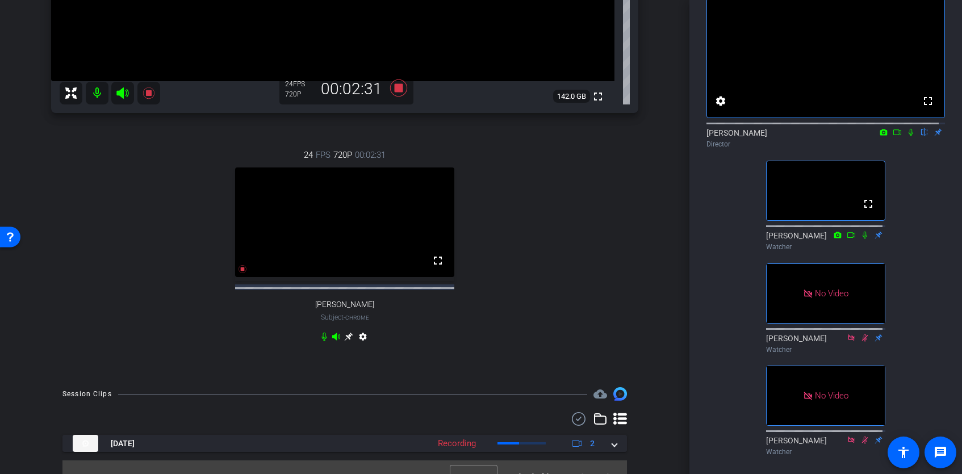
scroll to position [347, 0]
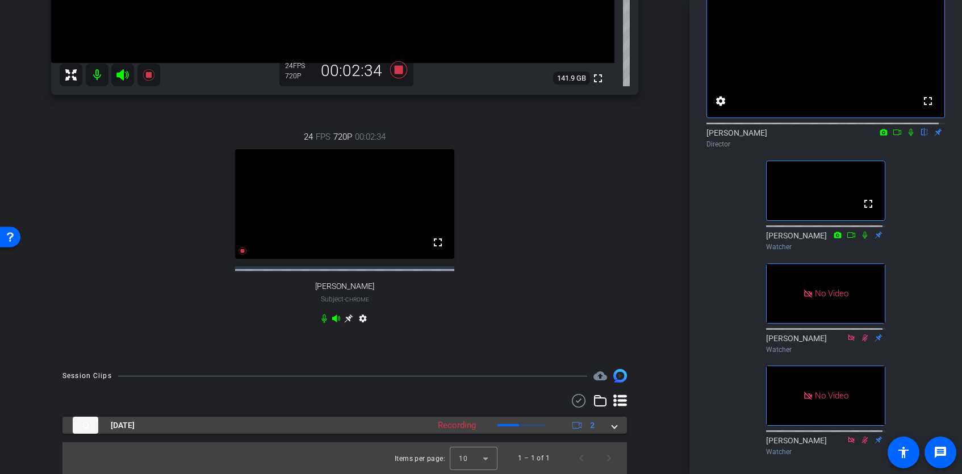
click at [611, 407] on mat-expansion-panel-header "[DATE] Recording 2" at bounding box center [344, 425] width 565 height 17
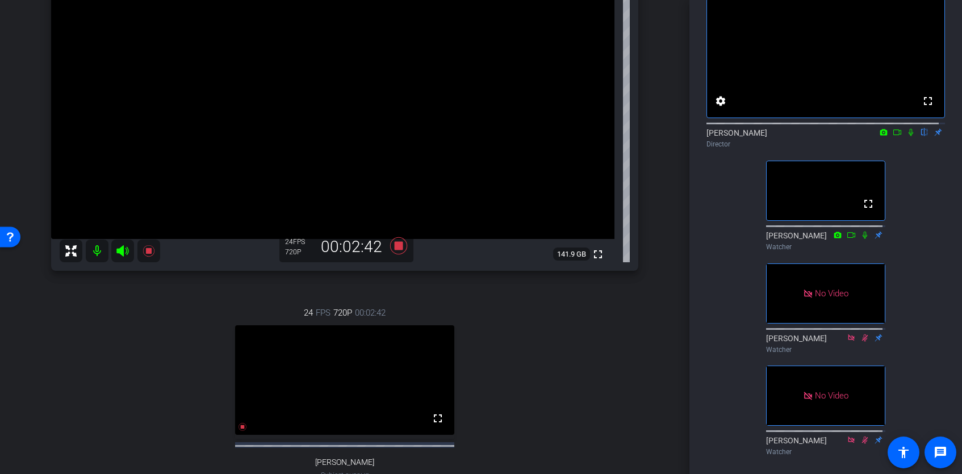
scroll to position [130, 0]
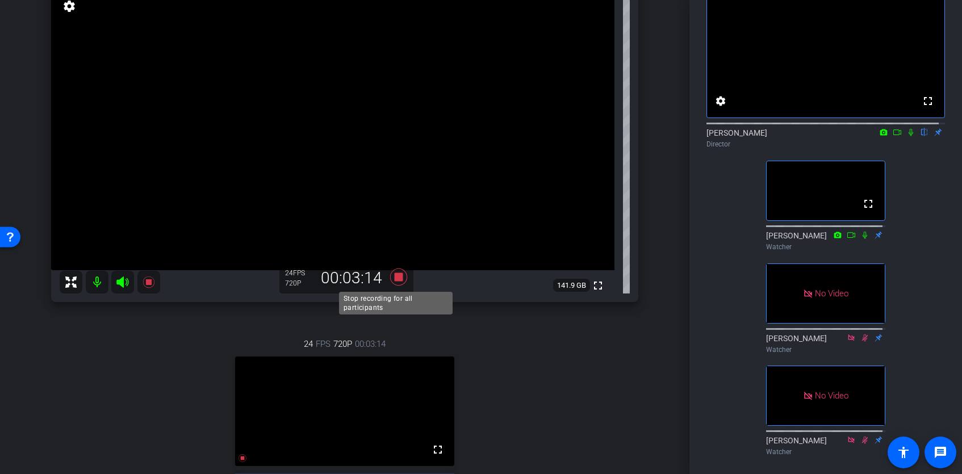
click at [394, 282] on icon at bounding box center [398, 277] width 27 height 20
click at [394, 281] on icon at bounding box center [398, 277] width 17 height 17
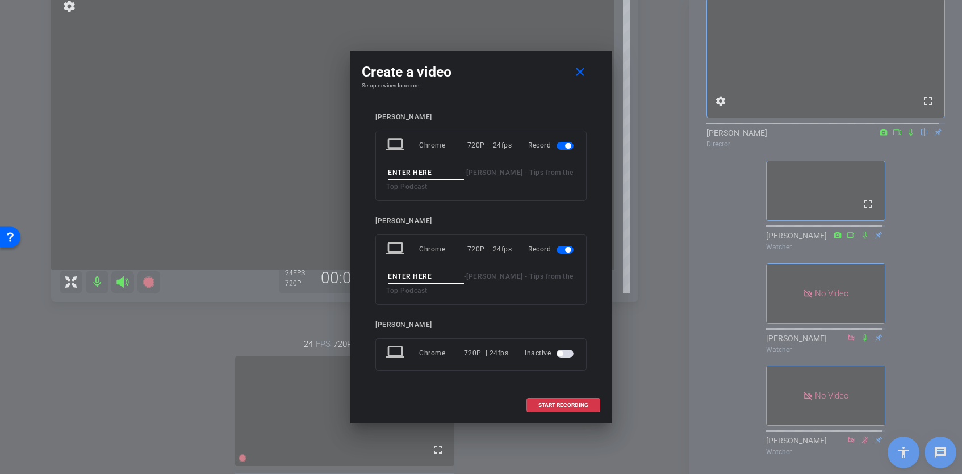
click at [415, 173] on input at bounding box center [426, 173] width 76 height 14
type input "[PERSON_NAME] 2"
click at [402, 275] on input at bounding box center [426, 277] width 76 height 14
type input "Alex 2"
click at [559, 407] on span "START RECORDING" at bounding box center [564, 406] width 50 height 6
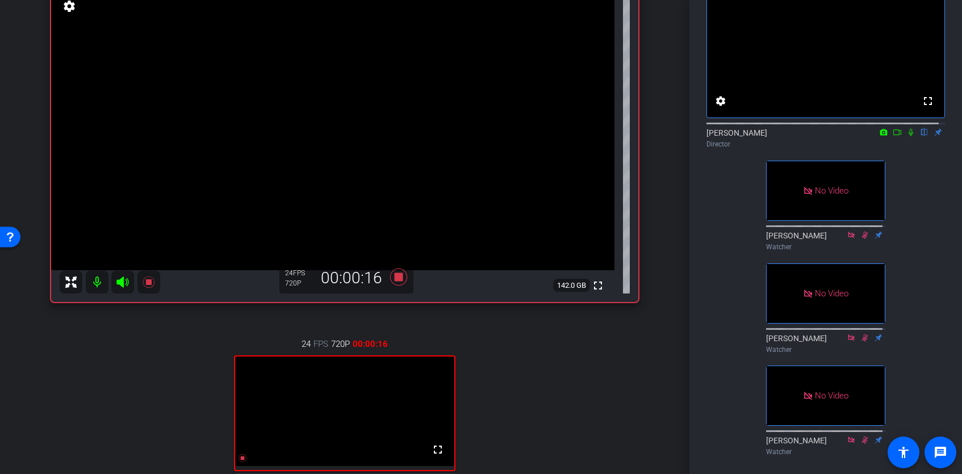
click at [824, 136] on icon at bounding box center [897, 132] width 9 height 8
drag, startPoint x: 918, startPoint y: 145, endPoint x: 905, endPoint y: 151, distance: 15.0
click at [824, 136] on icon at bounding box center [924, 132] width 9 height 8
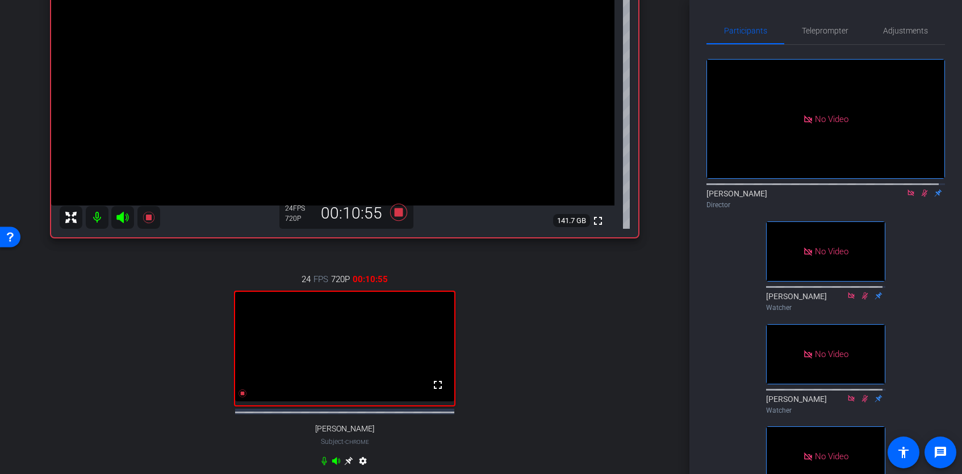
scroll to position [183, 0]
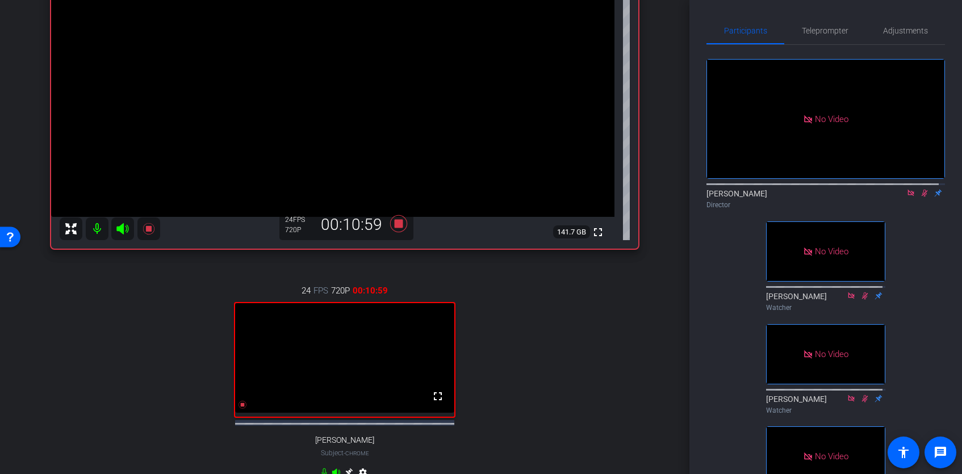
click at [824, 196] on icon at bounding box center [911, 193] width 6 height 6
click at [824, 197] on icon at bounding box center [912, 193] width 6 height 7
click at [824, 197] on icon at bounding box center [897, 193] width 9 height 8
click at [824, 197] on icon at bounding box center [924, 193] width 9 height 8
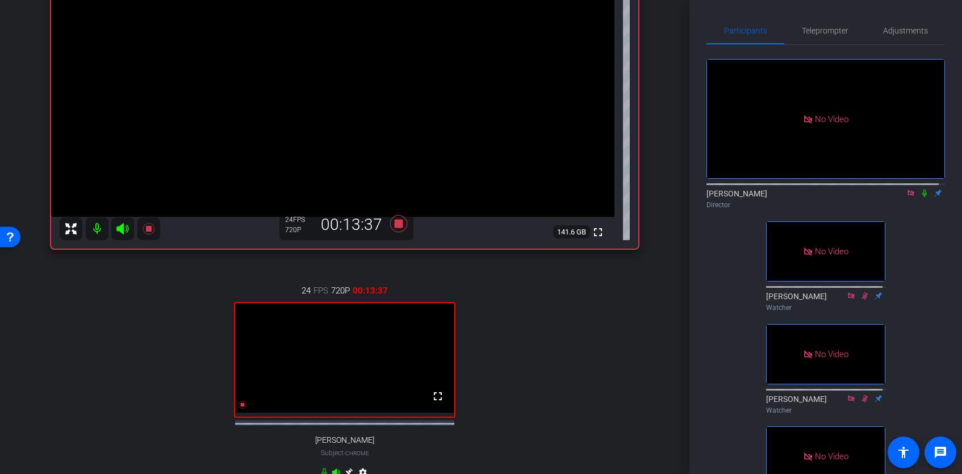
click at [824, 197] on icon at bounding box center [925, 193] width 5 height 7
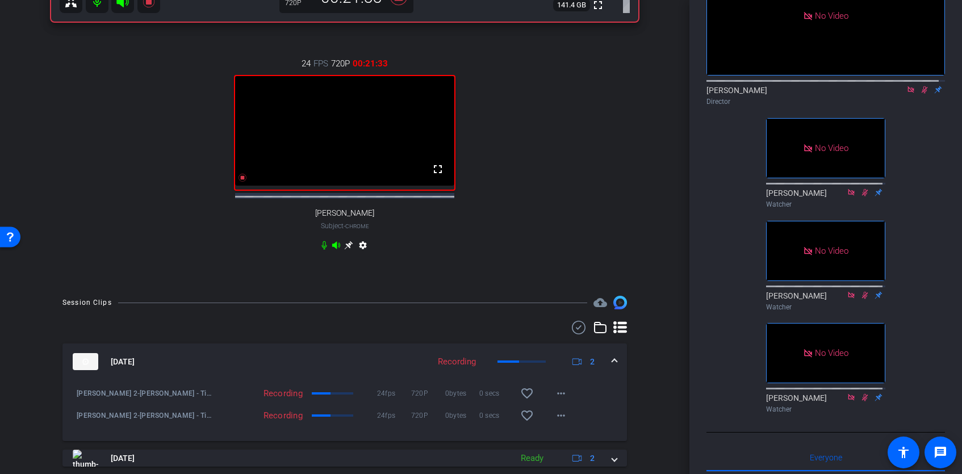
scroll to position [451, 0]
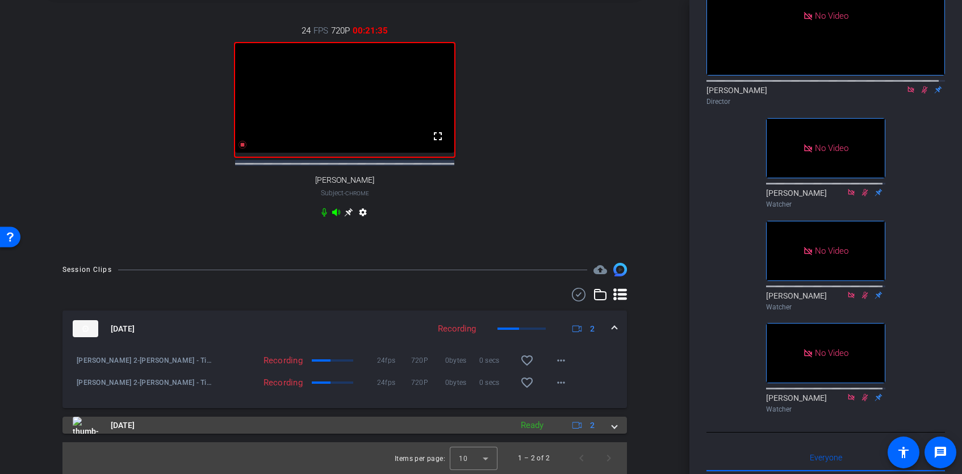
click at [611, 407] on mat-expansion-panel-header "[DATE] Ready 2" at bounding box center [344, 425] width 565 height 17
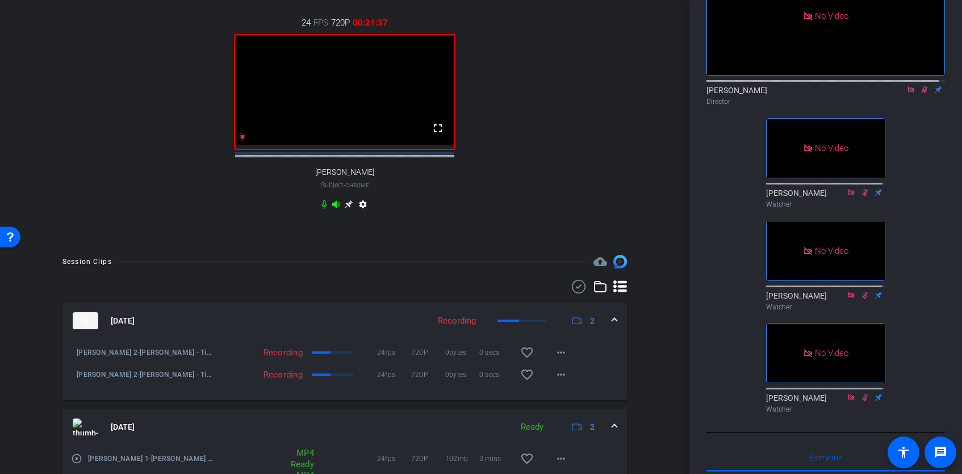
scroll to position [532, 0]
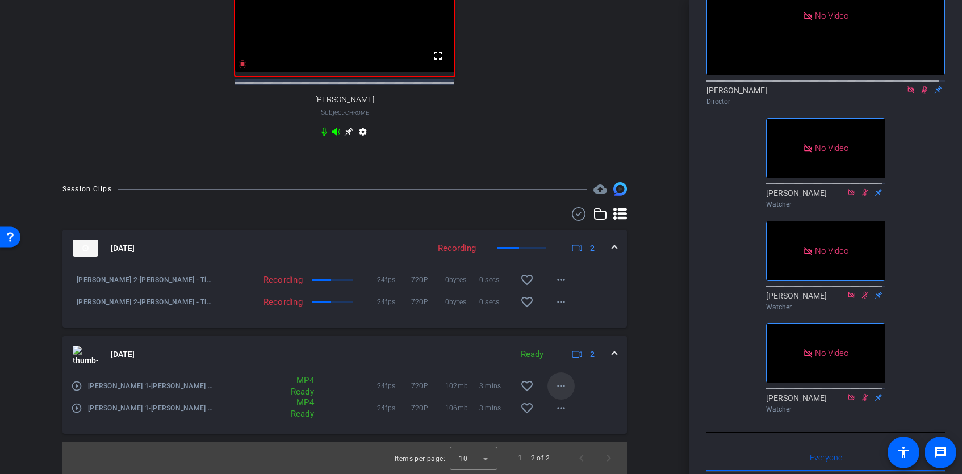
click at [559, 387] on mat-icon "more_horiz" at bounding box center [562, 387] width 14 height 14
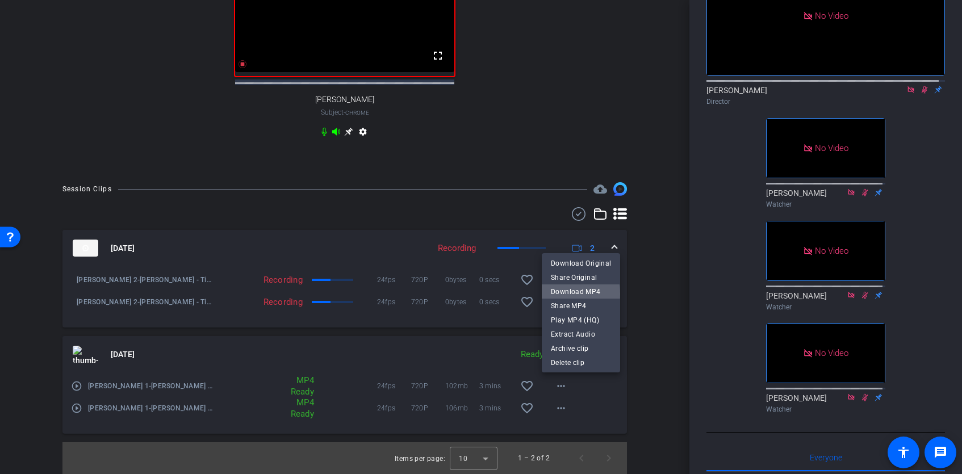
click at [572, 294] on span "Download MP4" at bounding box center [581, 292] width 60 height 14
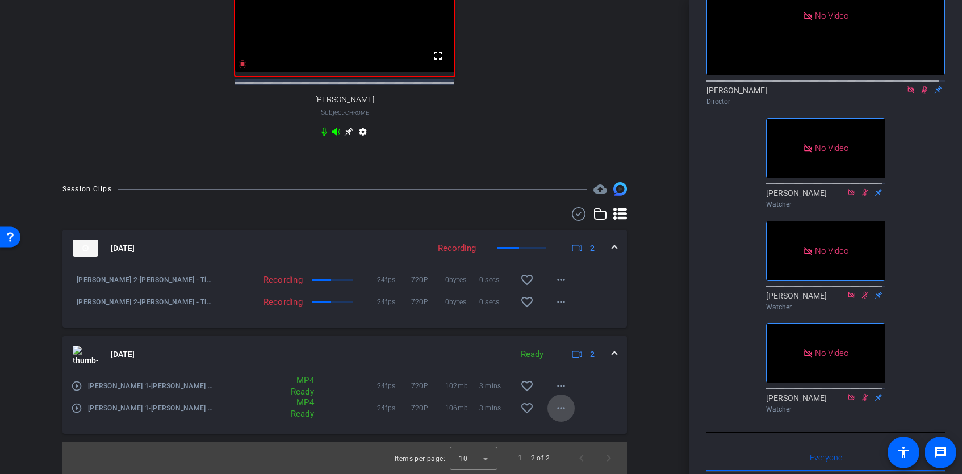
click at [555, 407] on mat-icon "more_horiz" at bounding box center [562, 409] width 14 height 14
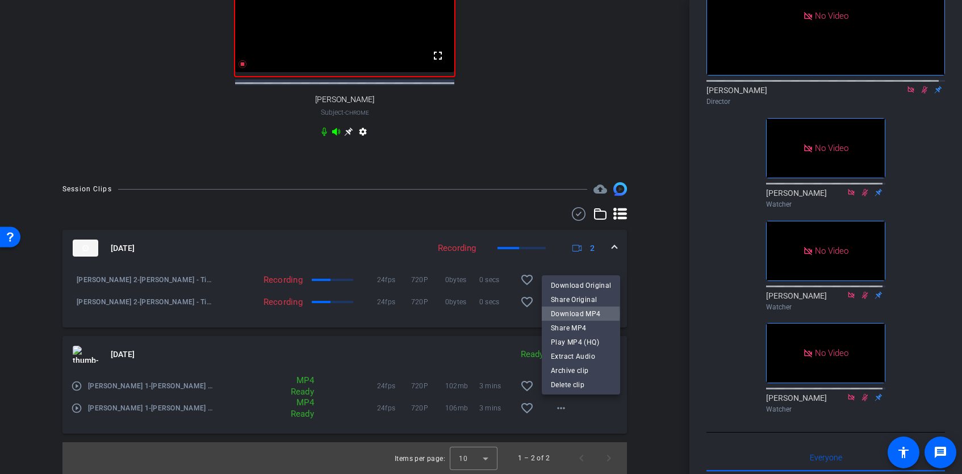
click at [573, 314] on span "Download MP4" at bounding box center [581, 314] width 60 height 14
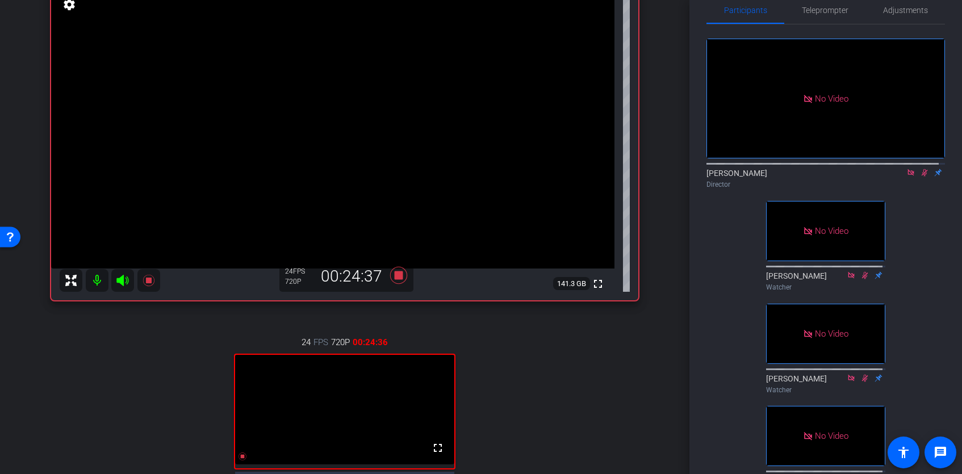
scroll to position [0, 0]
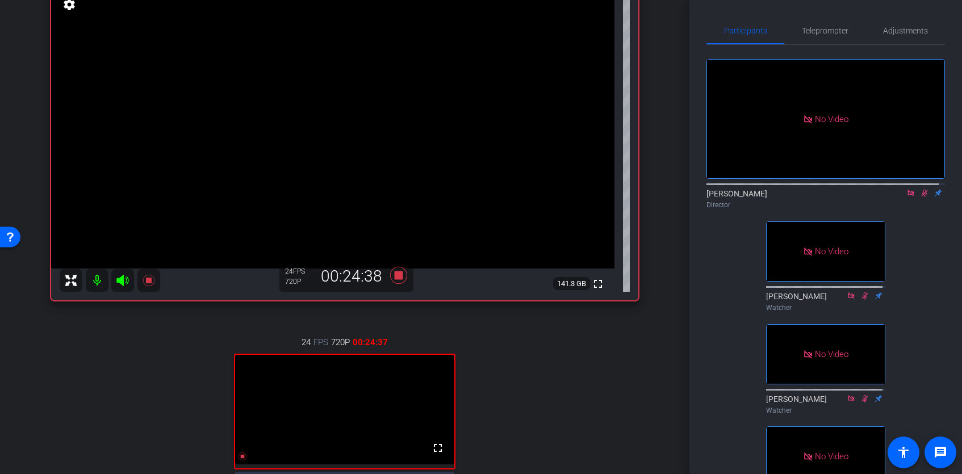
click at [824, 197] on icon at bounding box center [911, 193] width 9 height 8
click at [824, 198] on mat-icon at bounding box center [912, 193] width 14 height 10
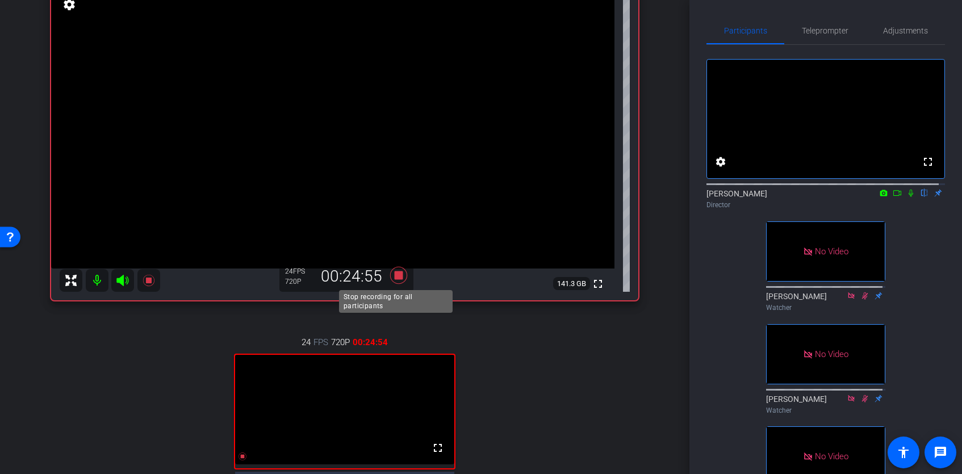
click at [398, 277] on icon at bounding box center [398, 275] width 17 height 17
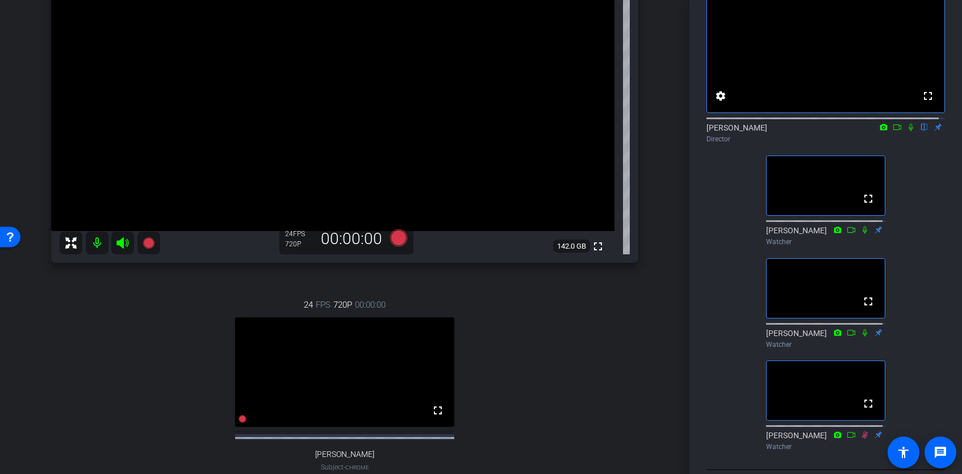
scroll to position [148, 0]
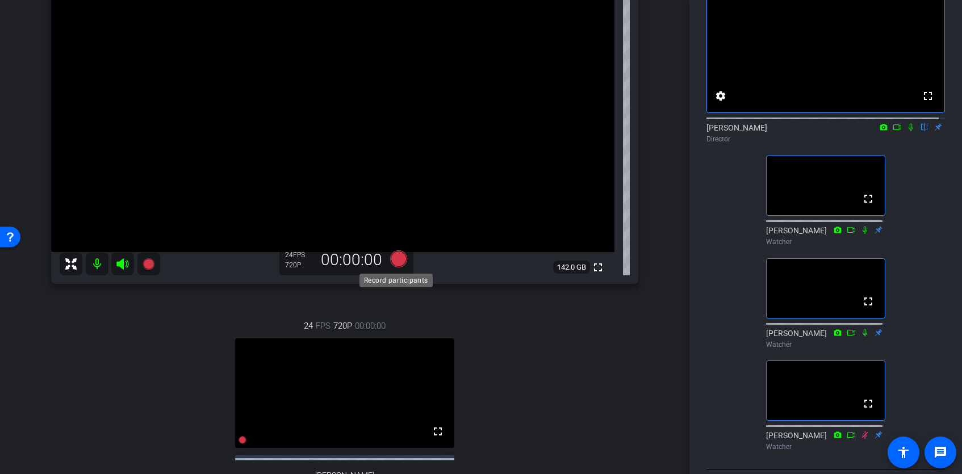
click at [394, 263] on icon at bounding box center [398, 259] width 17 height 17
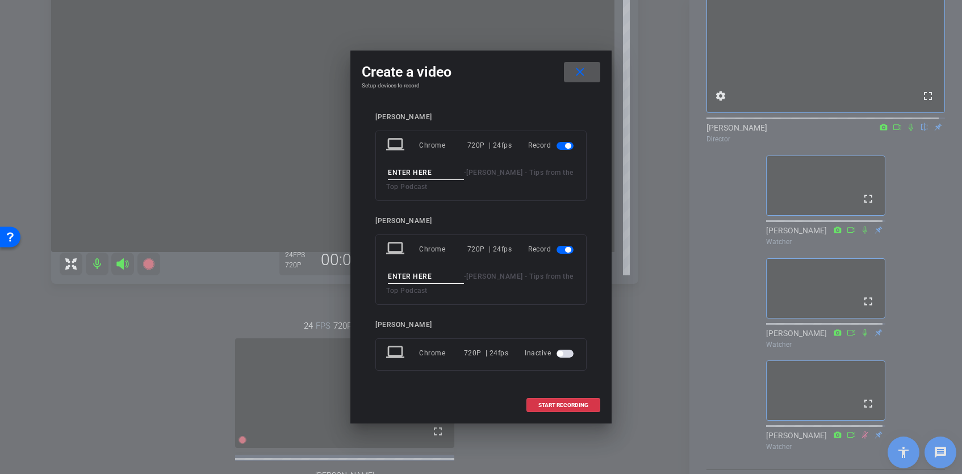
click at [411, 169] on input at bounding box center [426, 173] width 76 height 14
type input "[PERSON_NAME] 3"
click at [402, 282] on input at bounding box center [426, 277] width 76 height 14
type input "Alex 3"
click at [561, 407] on span at bounding box center [563, 405] width 73 height 27
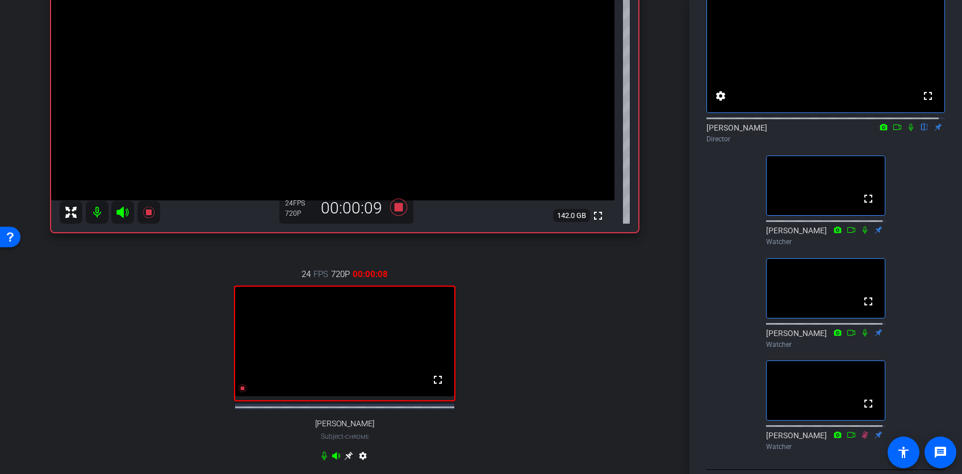
scroll to position [203, 0]
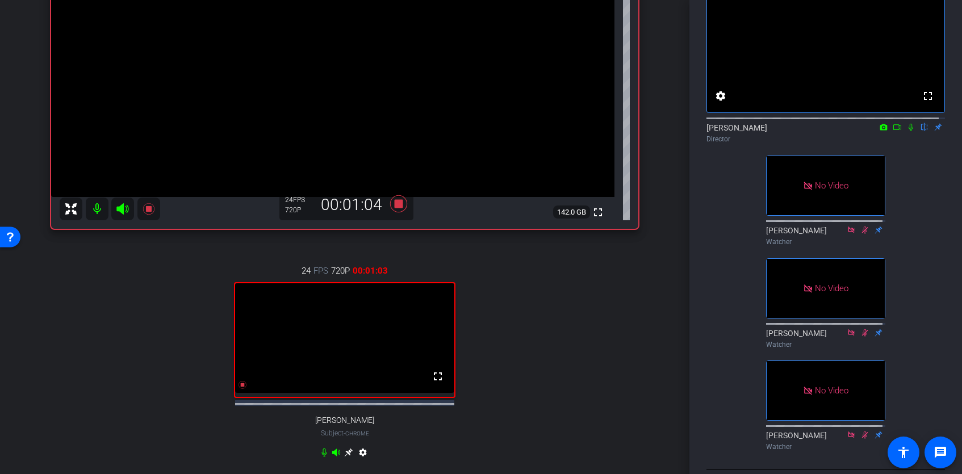
click at [824, 132] on mat-icon at bounding box center [898, 127] width 14 height 10
click at [824, 131] on icon at bounding box center [925, 127] width 5 height 7
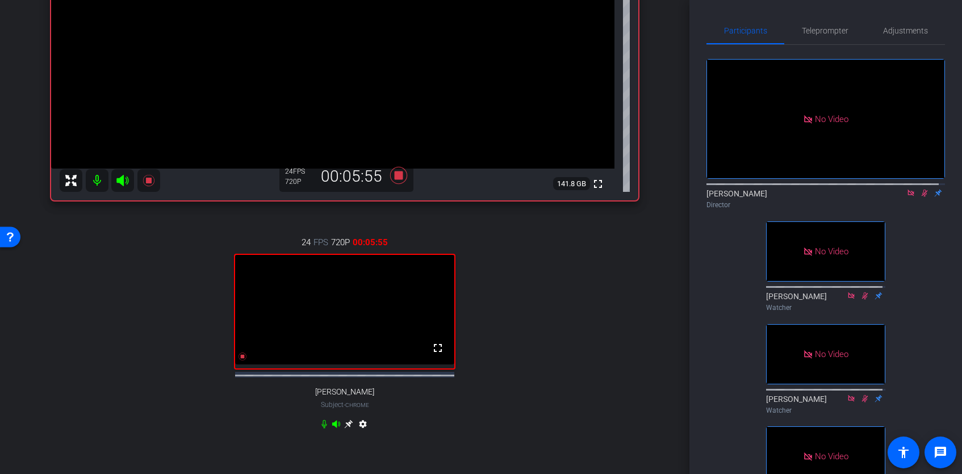
scroll to position [44, 0]
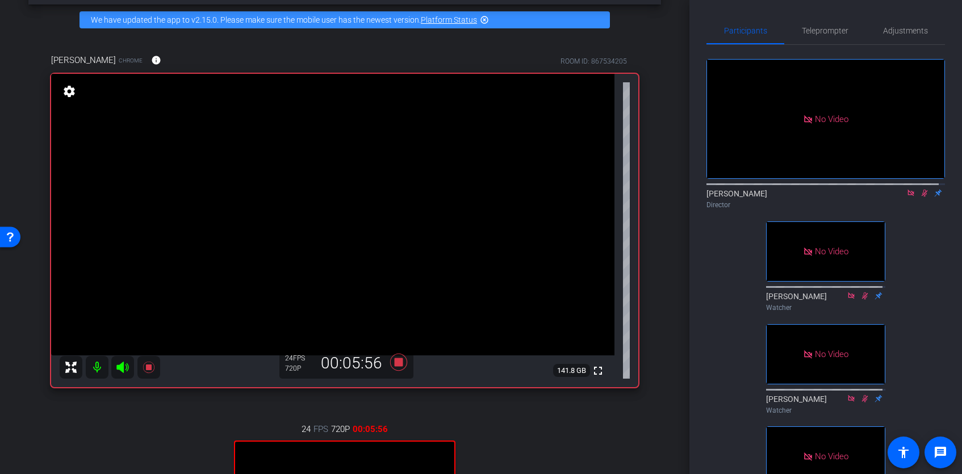
click at [824, 197] on icon at bounding box center [924, 193] width 9 height 8
click at [824, 197] on icon at bounding box center [911, 193] width 9 height 8
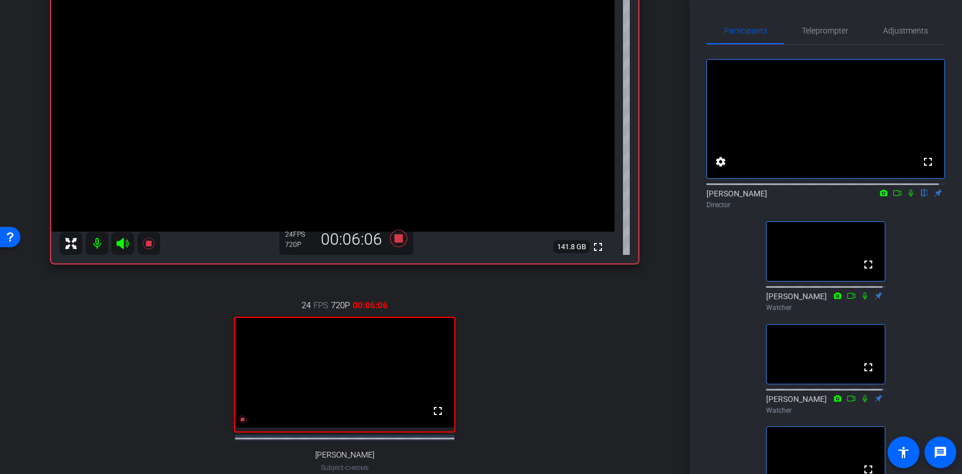
scroll to position [169, 0]
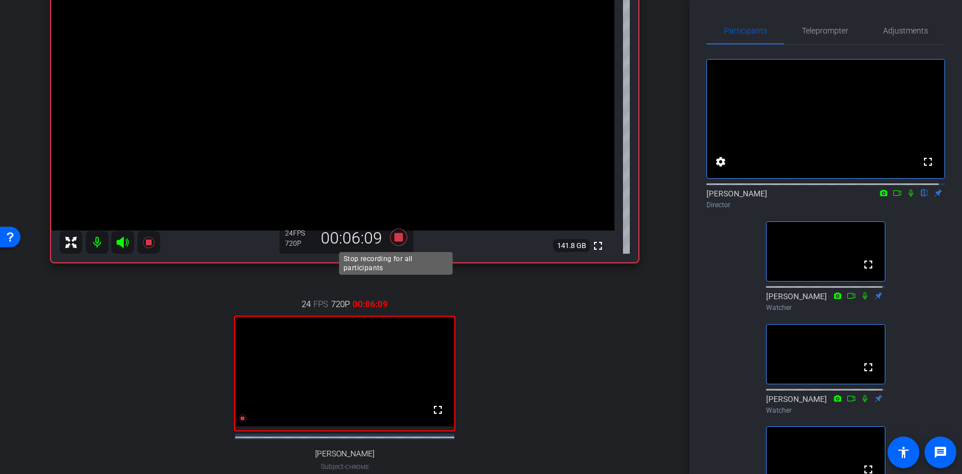
click at [397, 233] on icon at bounding box center [398, 237] width 17 height 17
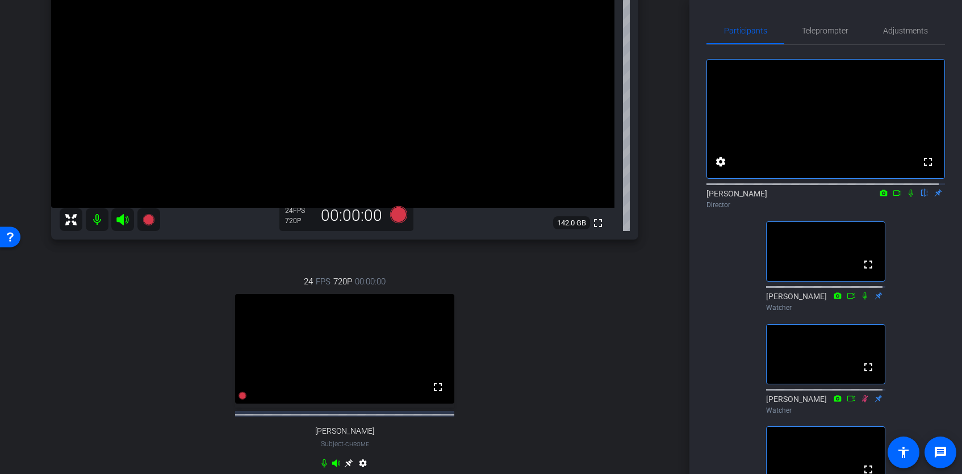
scroll to position [191, 0]
click at [397, 217] on icon at bounding box center [398, 215] width 17 height 17
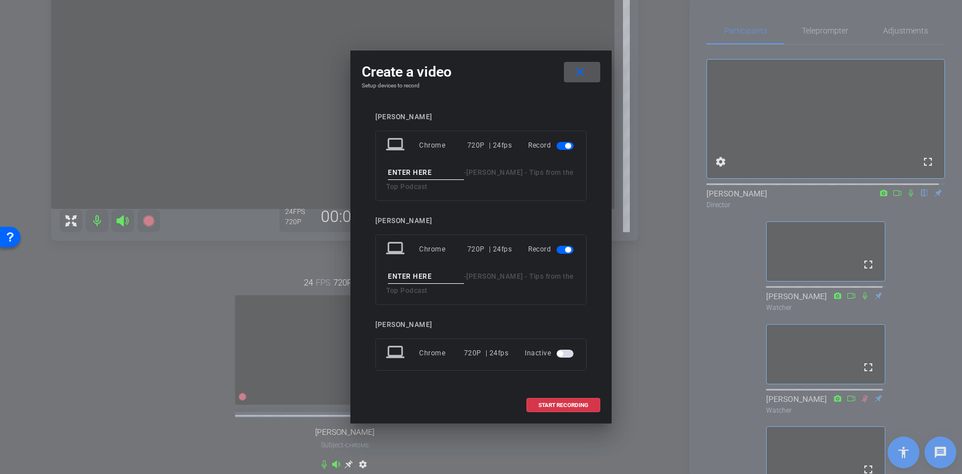
click at [422, 176] on input at bounding box center [426, 173] width 76 height 14
type input "[PERSON_NAME] 4"
click at [421, 275] on input at bounding box center [426, 277] width 76 height 14
type input "Alex 4"
click at [566, 406] on span "START RECORDING" at bounding box center [564, 406] width 50 height 6
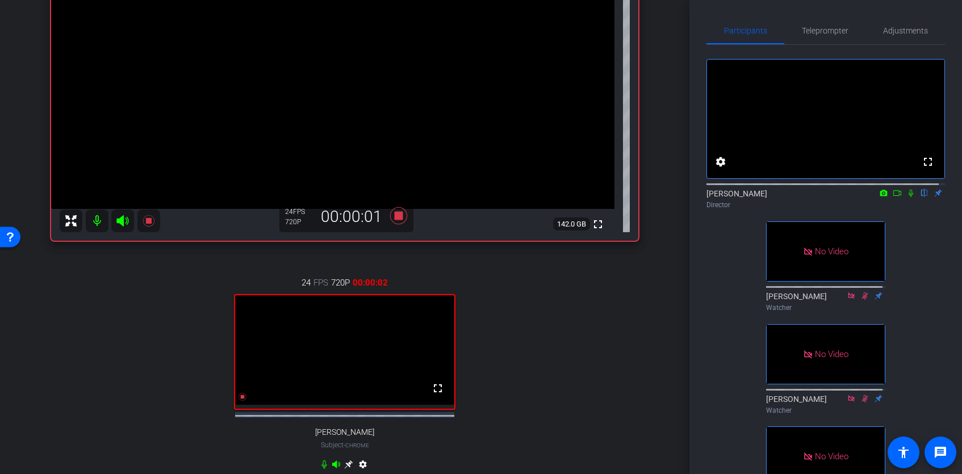
click at [824, 197] on icon at bounding box center [911, 193] width 9 height 8
click at [824, 197] on icon at bounding box center [897, 193] width 9 height 8
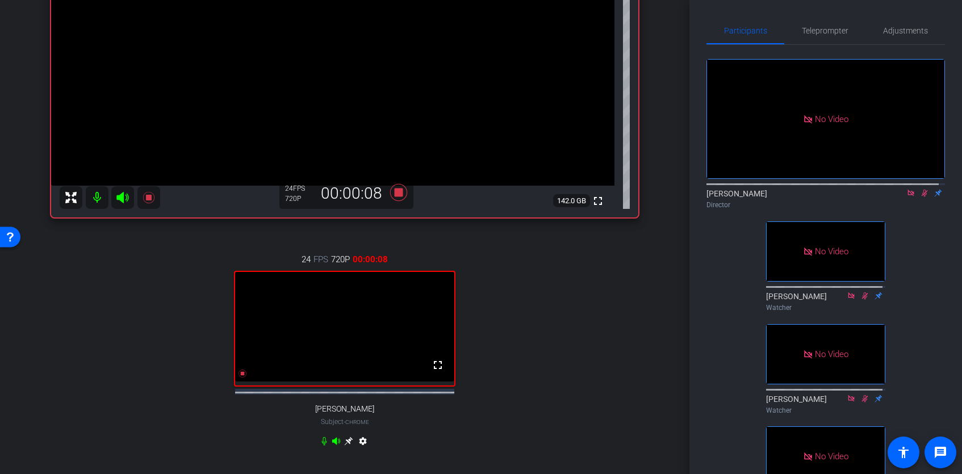
scroll to position [176, 0]
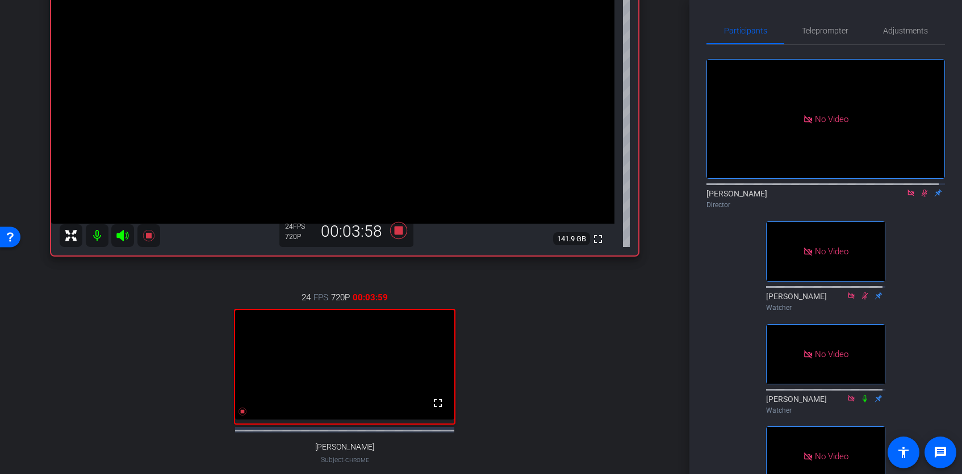
click at [824, 197] on icon at bounding box center [925, 193] width 6 height 7
click at [824, 197] on icon at bounding box center [911, 193] width 9 height 8
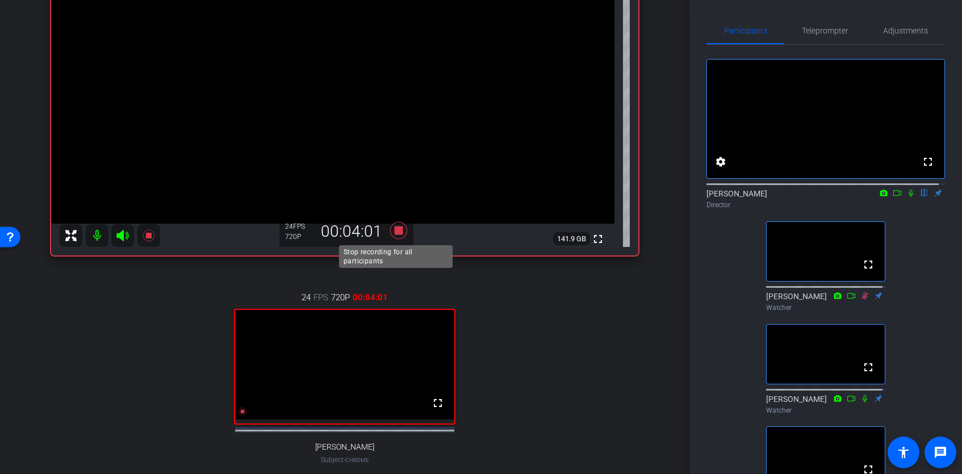
click at [394, 231] on icon at bounding box center [398, 230] width 17 height 17
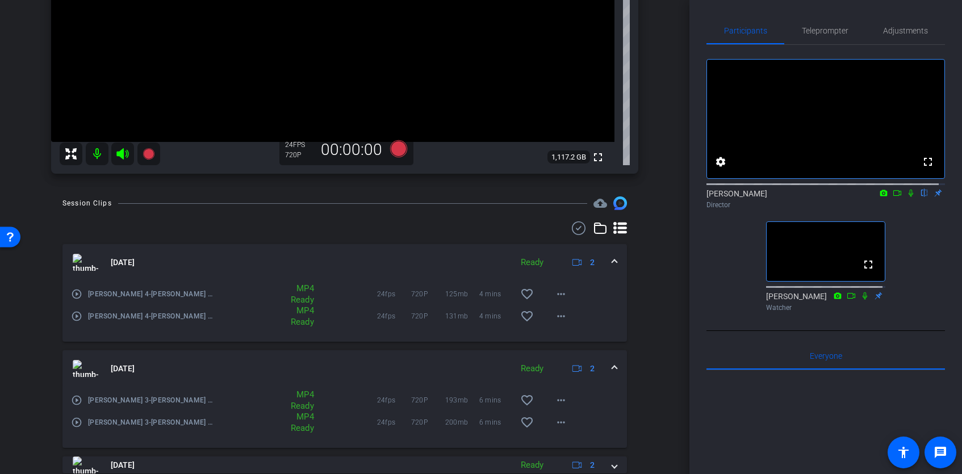
scroll to position [135, 0]
